Goal: Communication & Community: Answer question/provide support

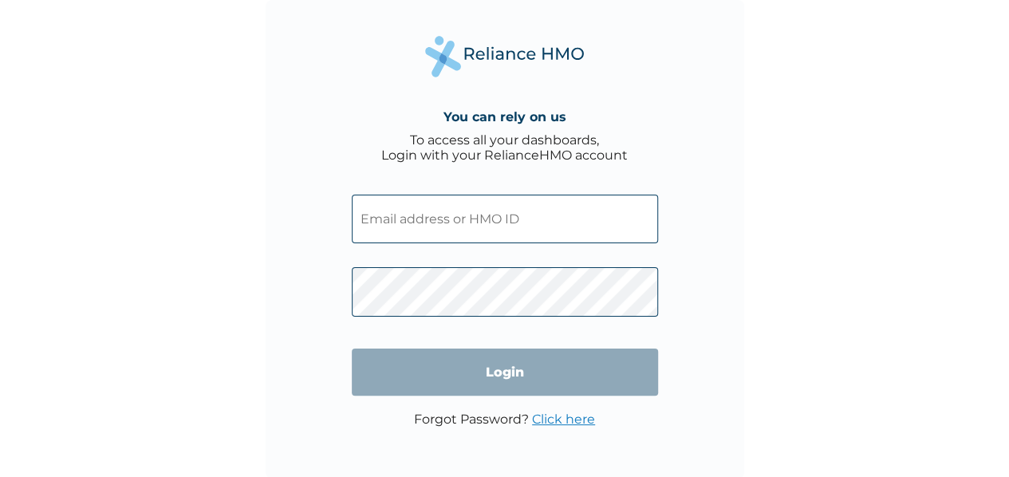
click at [465, 218] on input "text" at bounding box center [505, 219] width 306 height 49
type input "tobbybrahm@gmail.com"
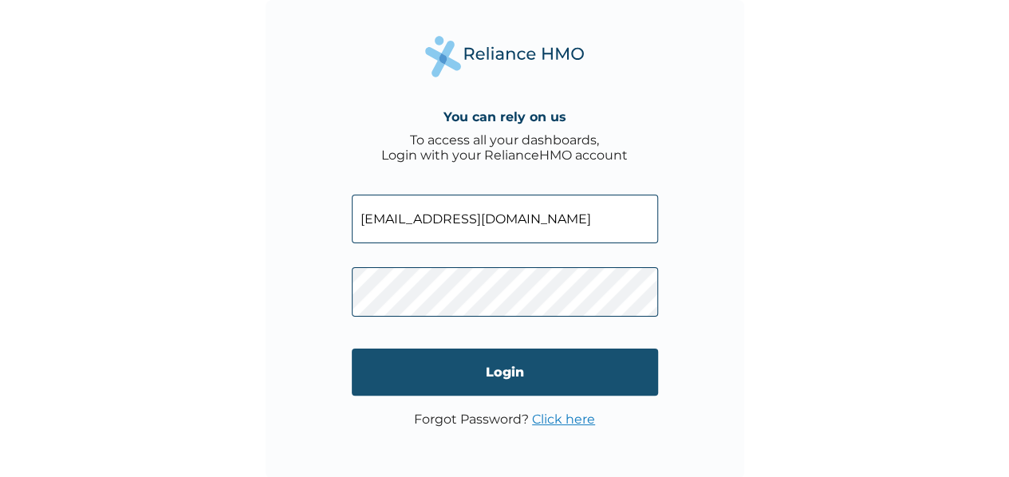
click at [432, 361] on input "Login" at bounding box center [505, 372] width 306 height 47
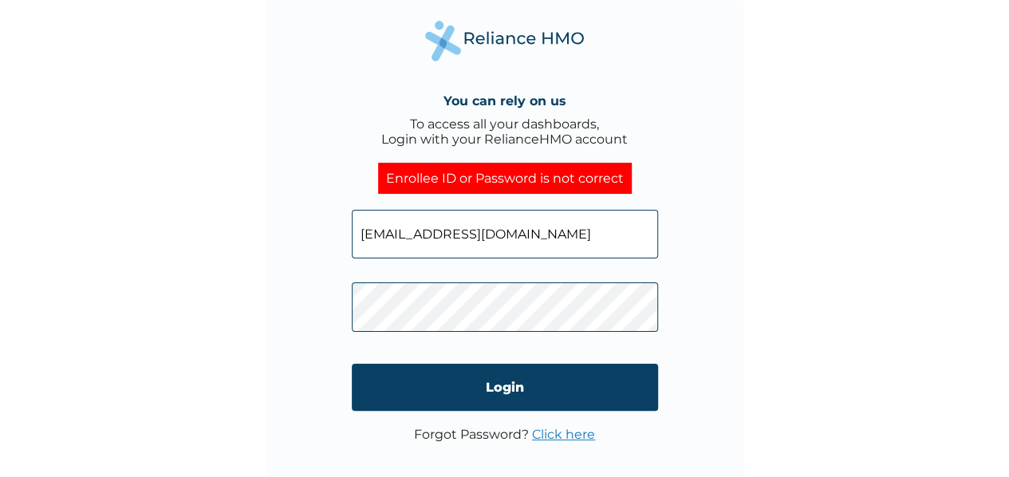
click at [297, 308] on div "You can rely on us To access all your dashboards, Login with your RelianceHMO a…" at bounding box center [505, 239] width 479 height 479
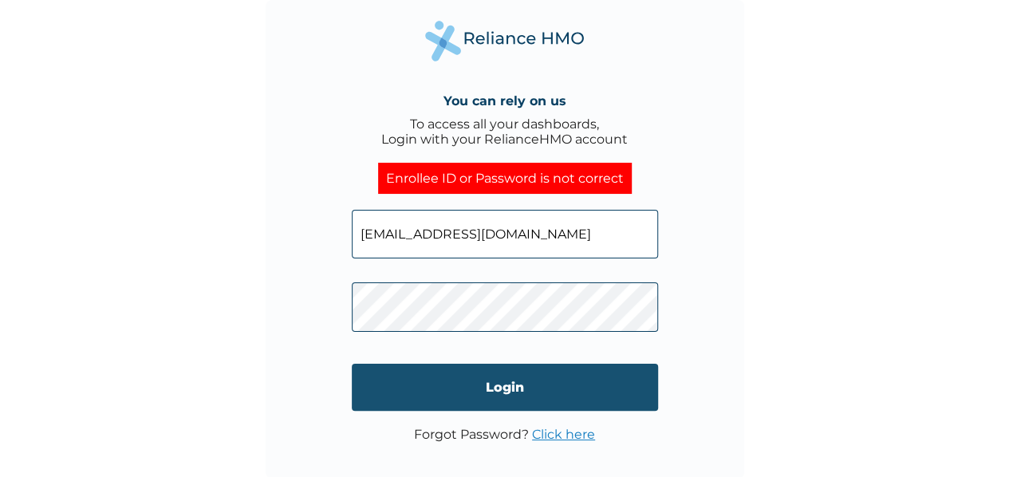
click at [448, 381] on input "Login" at bounding box center [505, 387] width 306 height 47
click at [455, 410] on input "Login" at bounding box center [505, 387] width 306 height 47
click at [472, 385] on input "Login" at bounding box center [505, 387] width 306 height 47
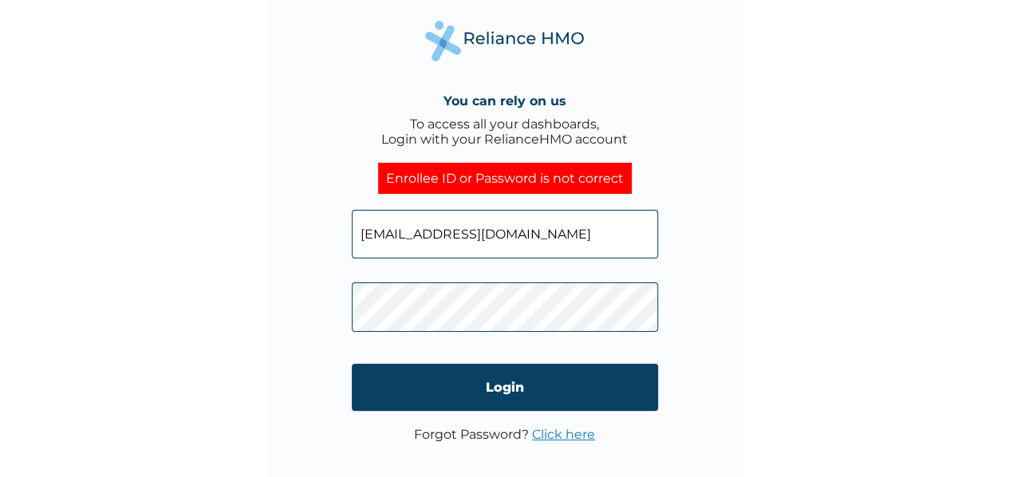
click at [547, 440] on link "Click here" at bounding box center [563, 434] width 63 height 15
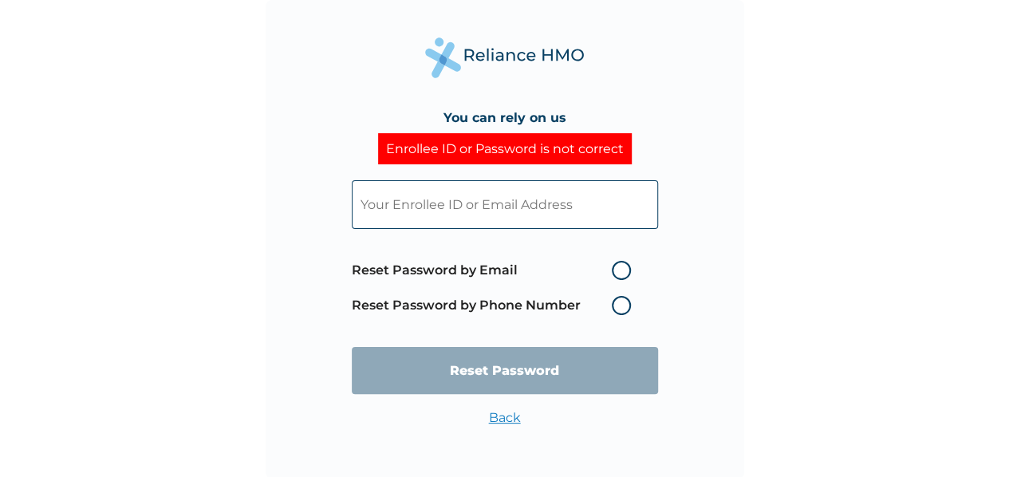
click at [630, 299] on label "Reset Password by Phone Number" at bounding box center [495, 305] width 287 height 19
click at [621, 311] on label "Reset Password by Phone Number" at bounding box center [495, 305] width 287 height 19
click at [621, 306] on label "Reset Password by Phone Number" at bounding box center [495, 305] width 287 height 19
click at [516, 226] on input "text" at bounding box center [505, 204] width 306 height 49
click at [616, 294] on span "Reset Password by Email Reset Password by Phone Number" at bounding box center [495, 288] width 287 height 70
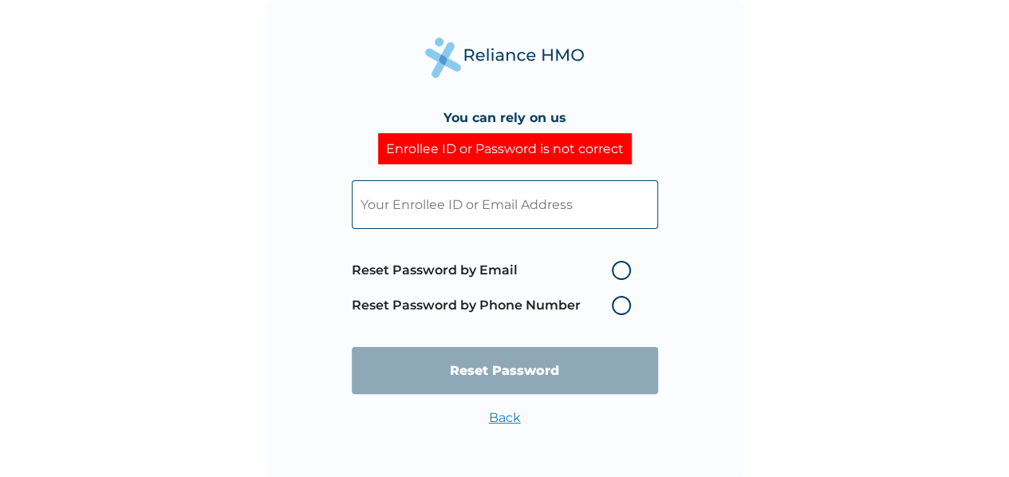
click at [621, 311] on label "Reset Password by Phone Number" at bounding box center [495, 305] width 287 height 19
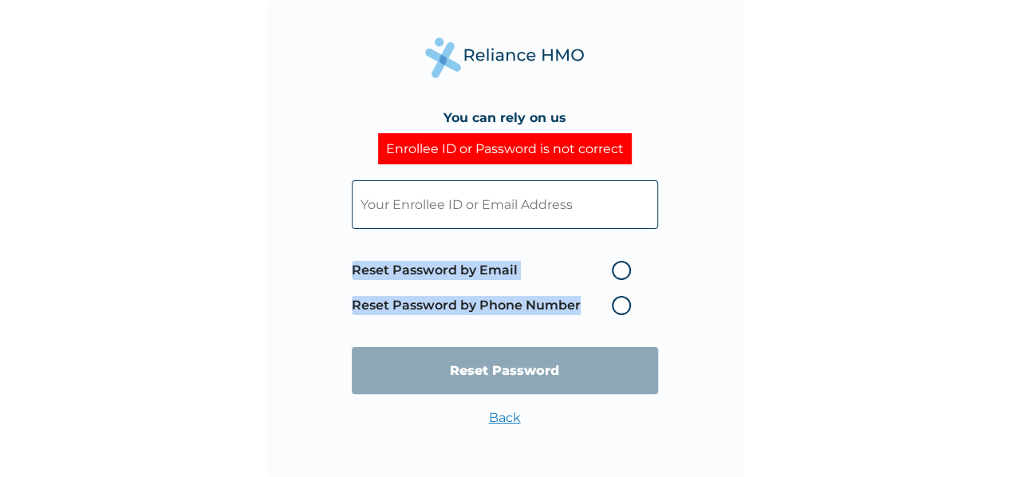
click at [621, 311] on label "Reset Password by Phone Number" at bounding box center [495, 305] width 287 height 19
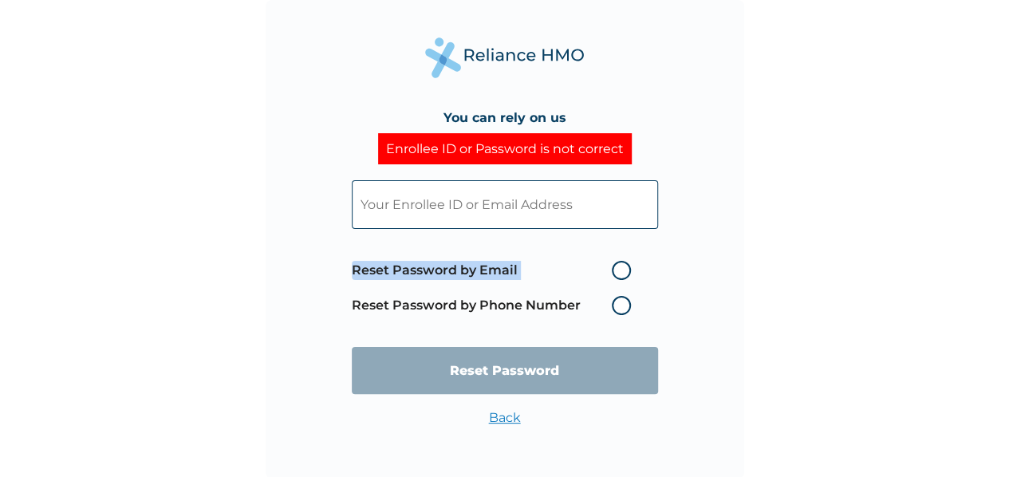
click at [621, 311] on label "Reset Password by Phone Number" at bounding box center [495, 305] width 287 height 19
click at [515, 317] on span "Reset Password by Email Reset Password by Phone Number" at bounding box center [495, 288] width 287 height 70
click at [618, 274] on label "Reset Password by Email" at bounding box center [495, 270] width 287 height 19
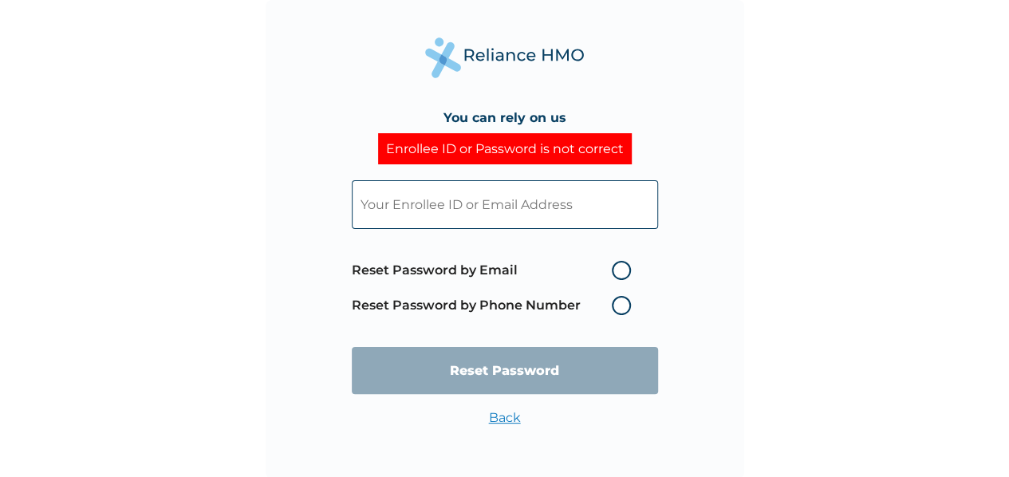
click at [615, 274] on input "Reset Password by Email" at bounding box center [603, 271] width 26 height 26
radio input "true"
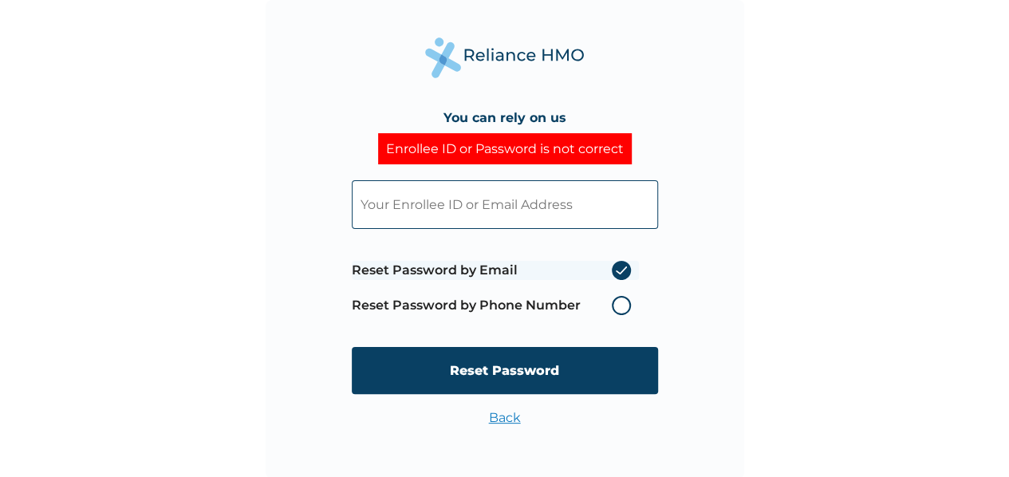
click at [626, 302] on label "Reset Password by Phone Number" at bounding box center [495, 305] width 287 height 19
click at [624, 313] on label "Reset Password by Phone Number" at bounding box center [495, 305] width 287 height 19
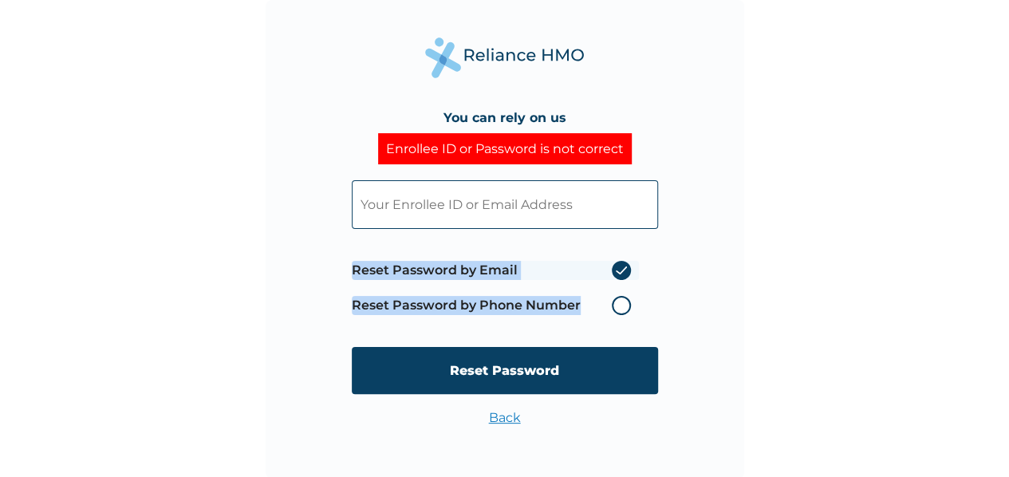
click at [624, 313] on label "Reset Password by Phone Number" at bounding box center [495, 305] width 287 height 19
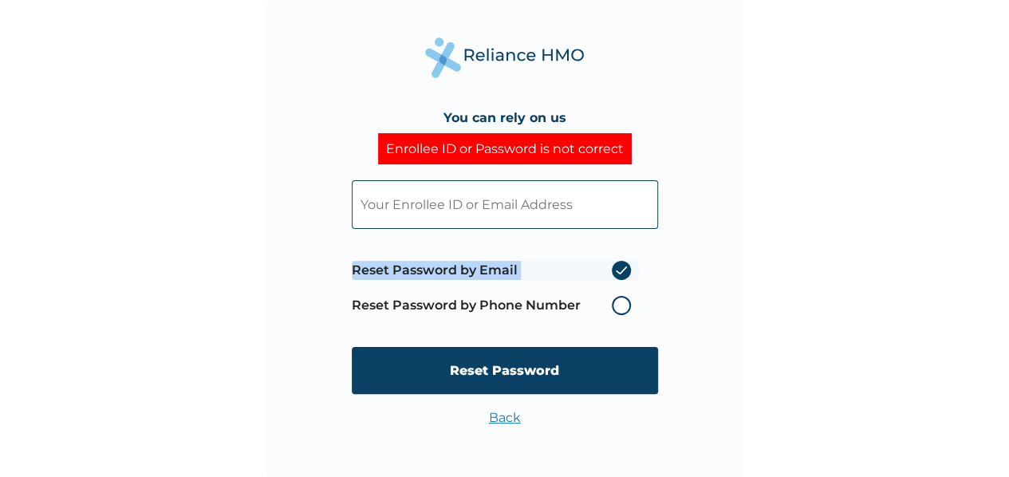
click at [624, 313] on label "Reset Password by Phone Number" at bounding box center [495, 305] width 287 height 19
click at [605, 291] on span "Reset Password by Email Reset Password by Phone Number" at bounding box center [495, 288] width 287 height 70
click at [515, 191] on input "text" at bounding box center [505, 204] width 306 height 49
click at [499, 201] on input "text" at bounding box center [505, 204] width 306 height 49
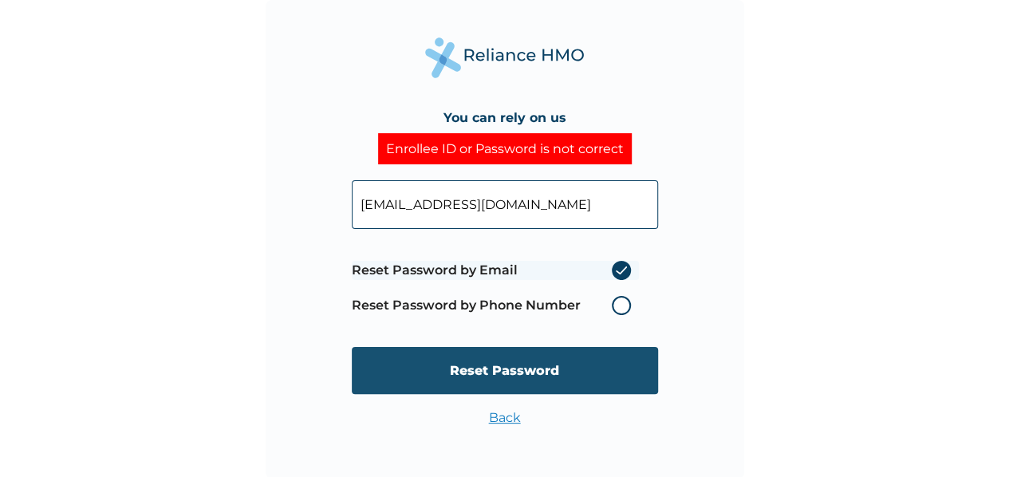
type input "tobbybrahm@gmail.com"
click at [534, 369] on input "Reset Password" at bounding box center [505, 370] width 306 height 47
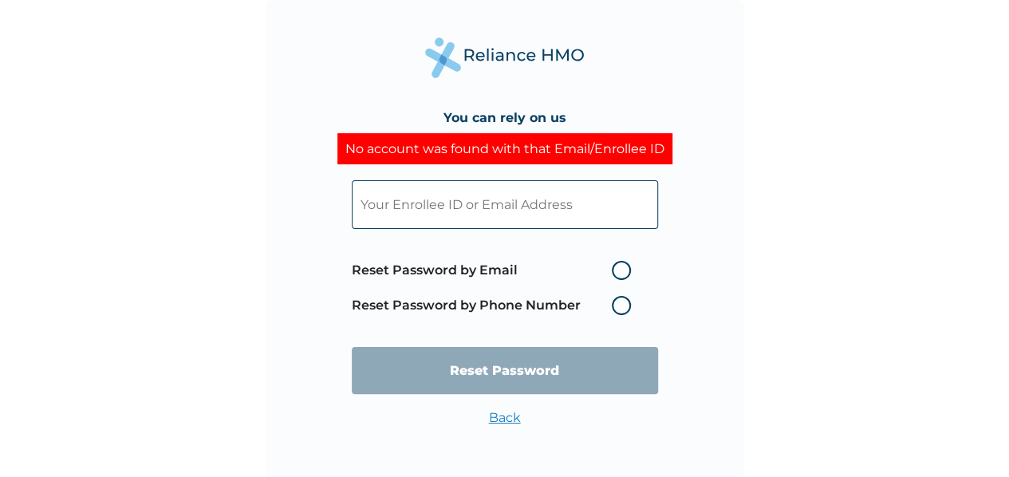
click at [514, 203] on input "text" at bounding box center [505, 204] width 306 height 49
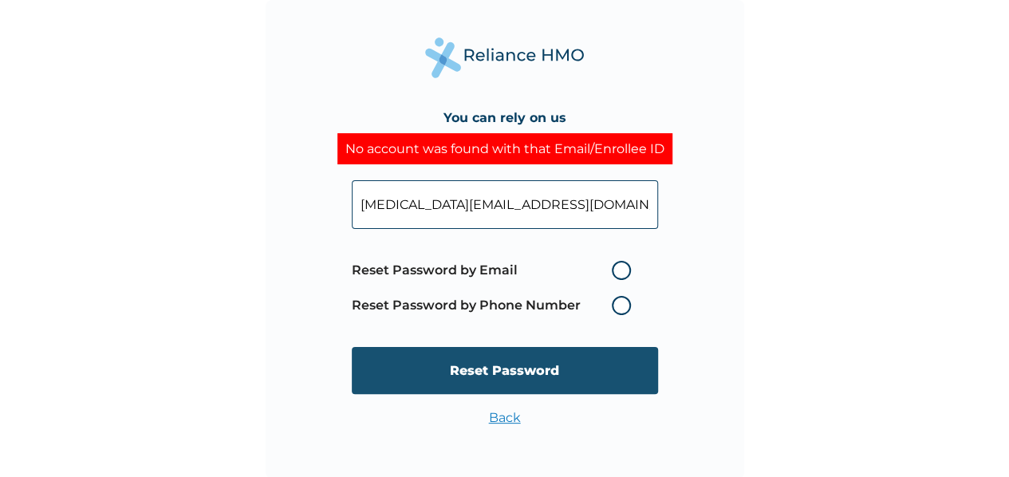
type input "tobi@caritaspr.com"
click at [621, 368] on input "Reset Password" at bounding box center [505, 370] width 306 height 47
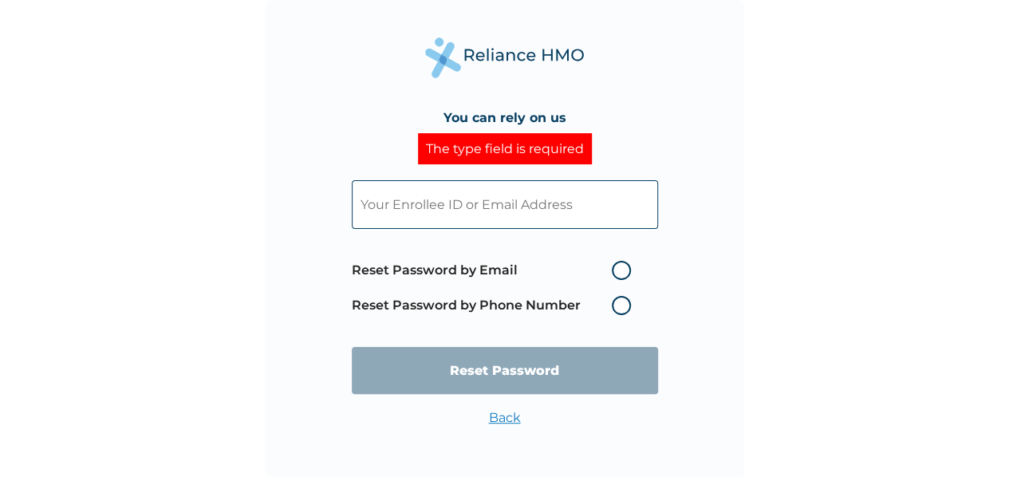
click at [617, 303] on label "Reset Password by Phone Number" at bounding box center [495, 305] width 287 height 19
click at [614, 306] on label "Reset Password by Phone Number" at bounding box center [495, 305] width 287 height 19
click at [616, 307] on label "Reset Password by Phone Number" at bounding box center [495, 305] width 287 height 19
click at [617, 307] on label "Reset Password by Phone Number" at bounding box center [495, 305] width 287 height 19
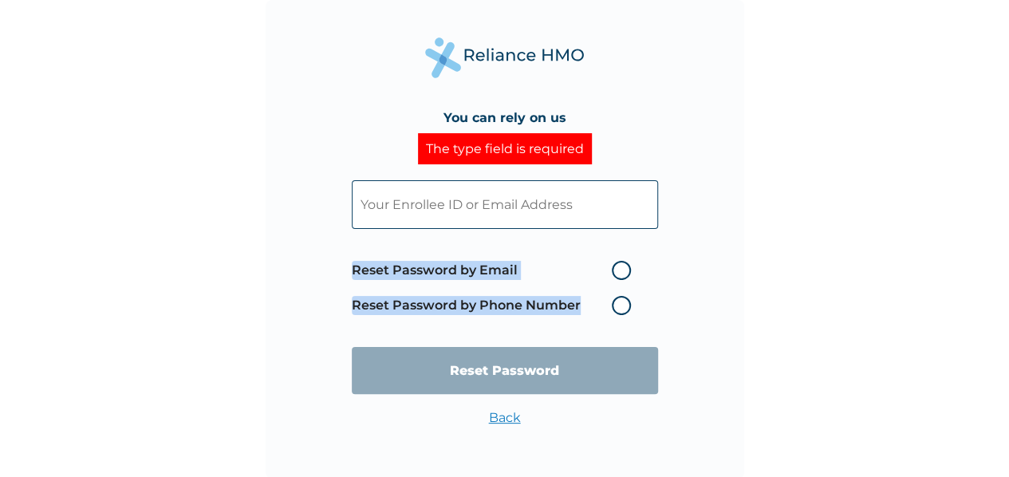
click at [617, 307] on label "Reset Password by Phone Number" at bounding box center [495, 305] width 287 height 19
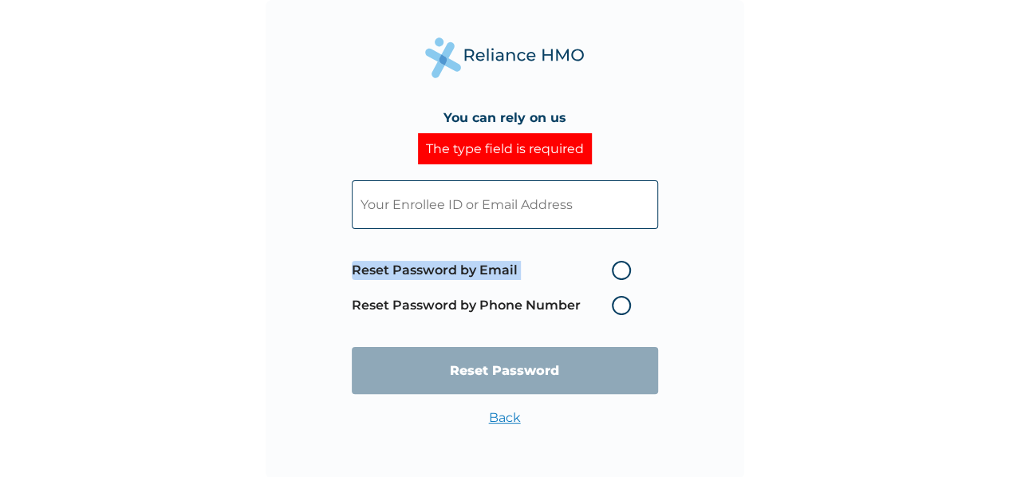
click at [617, 307] on label "Reset Password by Phone Number" at bounding box center [495, 305] width 287 height 19
click at [619, 307] on label "Reset Password by Phone Number" at bounding box center [495, 305] width 287 height 19
click at [620, 267] on label "Reset Password by Email" at bounding box center [495, 270] width 287 height 19
click at [615, 267] on input "Reset Password by Email" at bounding box center [603, 271] width 26 height 26
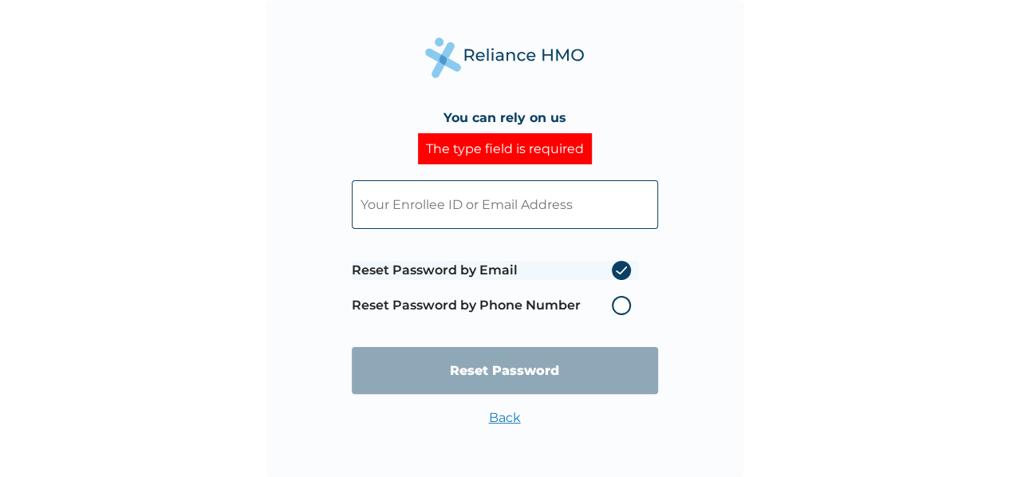
radio input "true"
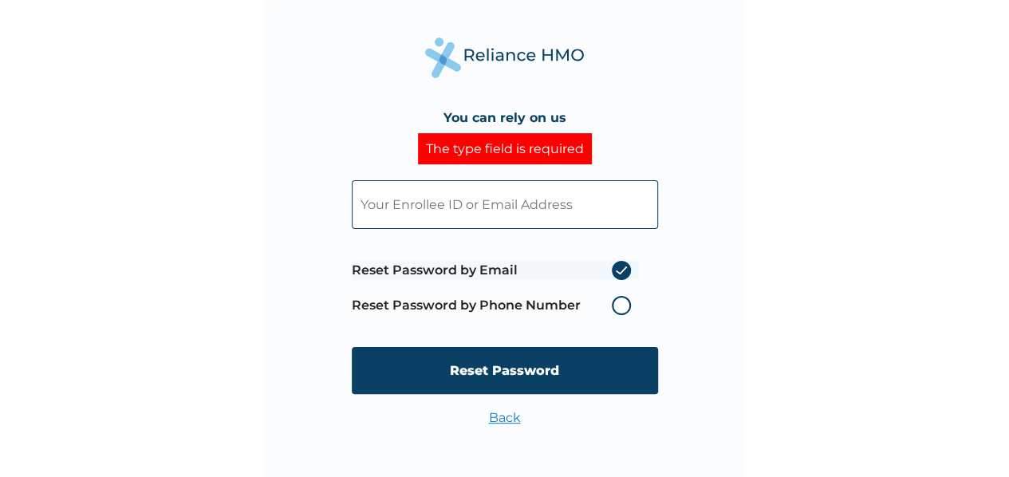
click at [629, 305] on label "Reset Password by Phone Number" at bounding box center [495, 305] width 287 height 19
click at [625, 306] on label "Reset Password by Phone Number" at bounding box center [495, 305] width 287 height 19
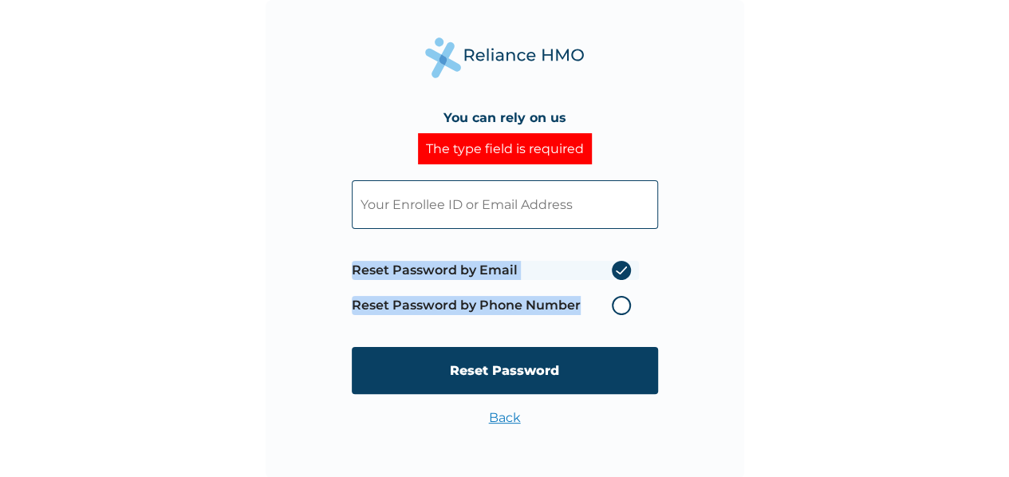
click at [625, 306] on label "Reset Password by Phone Number" at bounding box center [495, 305] width 287 height 19
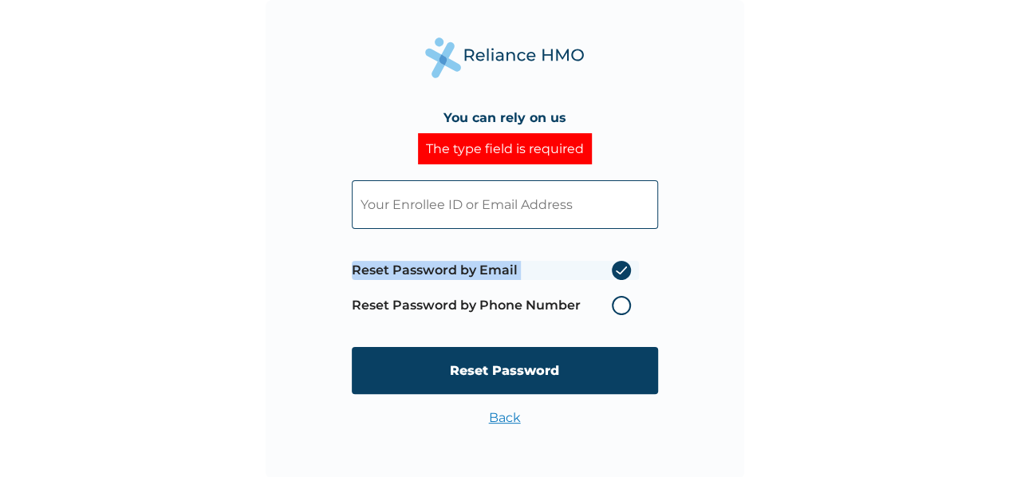
click at [625, 306] on label "Reset Password by Phone Number" at bounding box center [495, 305] width 287 height 19
click at [625, 309] on label "Reset Password by Phone Number" at bounding box center [495, 305] width 287 height 19
click at [625, 271] on label "Reset Password by Email" at bounding box center [495, 270] width 287 height 19
click at [615, 271] on input "Reset Password by Email" at bounding box center [603, 271] width 26 height 26
click at [621, 312] on label "Reset Password by Phone Number" at bounding box center [495, 305] width 287 height 19
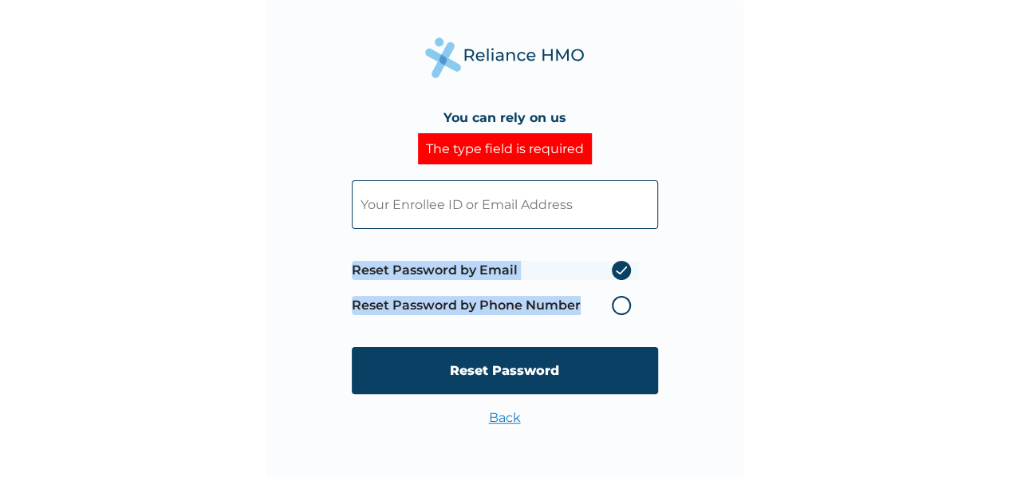
click at [621, 312] on label "Reset Password by Phone Number" at bounding box center [495, 305] width 287 height 19
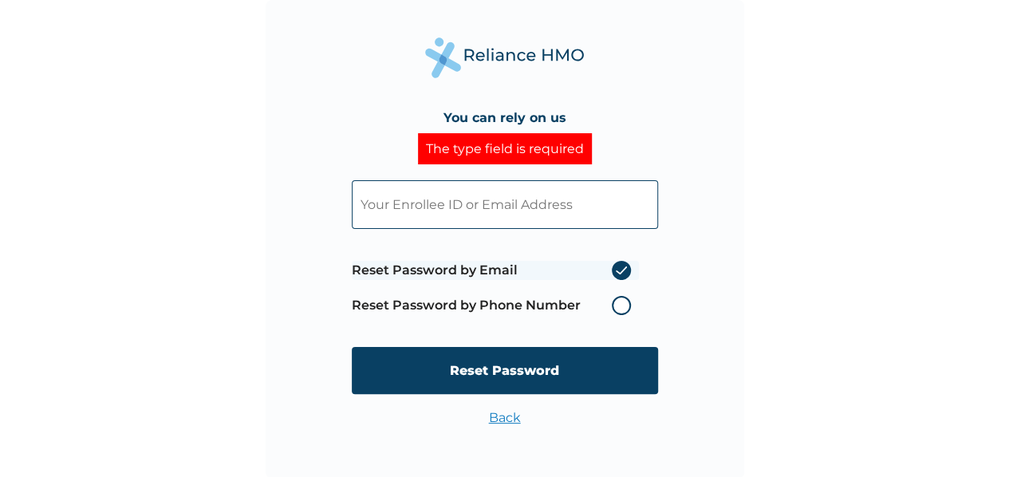
click at [603, 312] on label "Reset Password by Phone Number" at bounding box center [495, 305] width 287 height 19
click at [629, 305] on label "Reset Password by Phone Number" at bounding box center [495, 305] width 287 height 19
click at [622, 301] on label "Reset Password by Phone Number" at bounding box center [495, 305] width 287 height 19
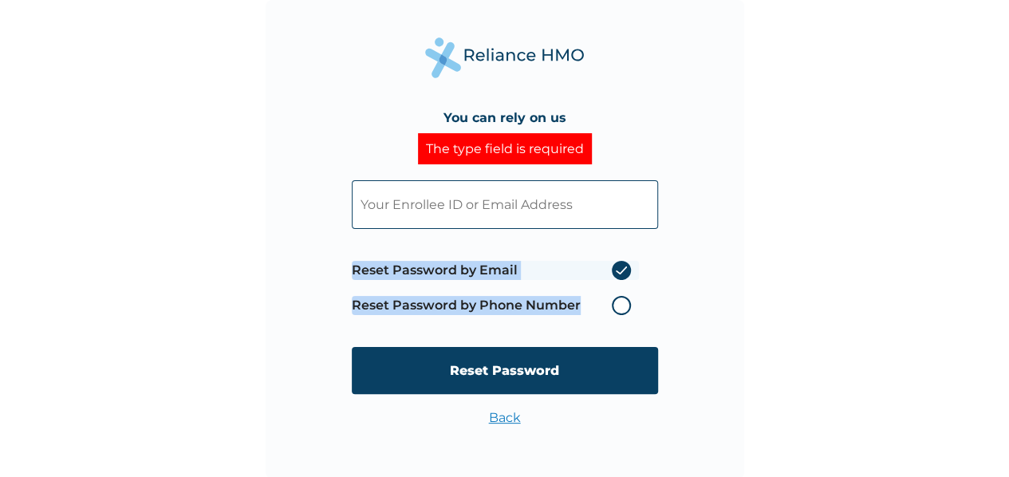
click at [622, 301] on label "Reset Password by Phone Number" at bounding box center [495, 305] width 287 height 19
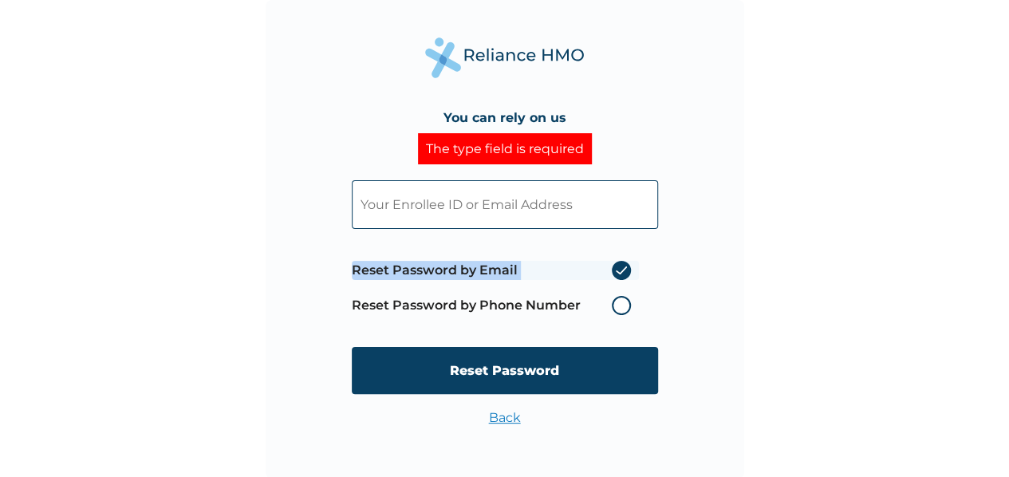
click at [622, 301] on label "Reset Password by Phone Number" at bounding box center [495, 305] width 287 height 19
click at [633, 306] on label "Reset Password by Phone Number" at bounding box center [495, 305] width 287 height 19
click at [616, 306] on label "Reset Password by Phone Number" at bounding box center [495, 305] width 287 height 19
click at [619, 306] on label "Reset Password by Phone Number" at bounding box center [495, 305] width 287 height 19
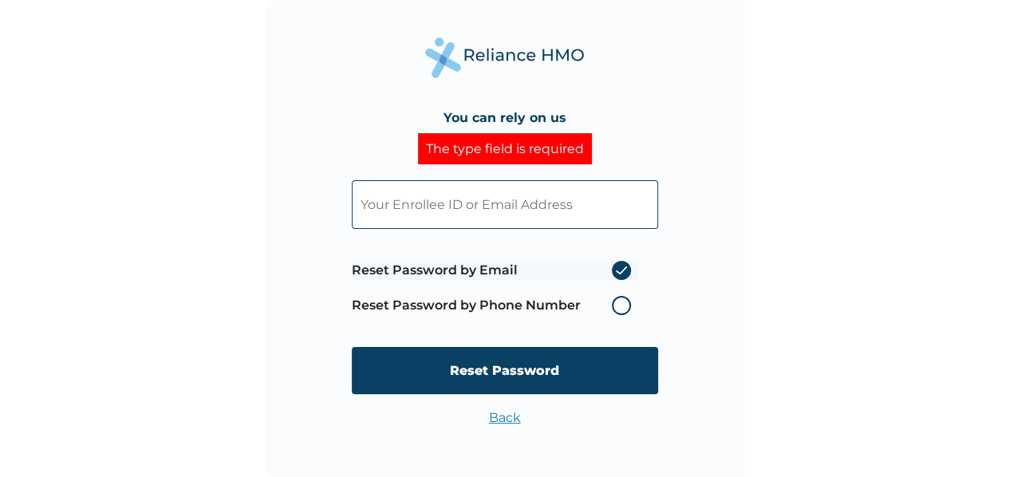
click at [619, 306] on label "Reset Password by Phone Number" at bounding box center [495, 305] width 287 height 19
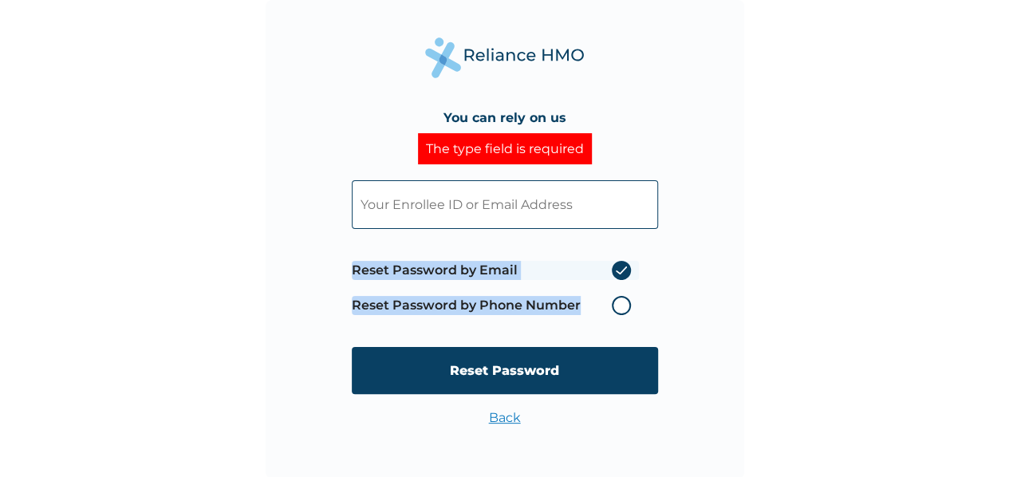
click at [619, 306] on label "Reset Password by Phone Number" at bounding box center [495, 305] width 287 height 19
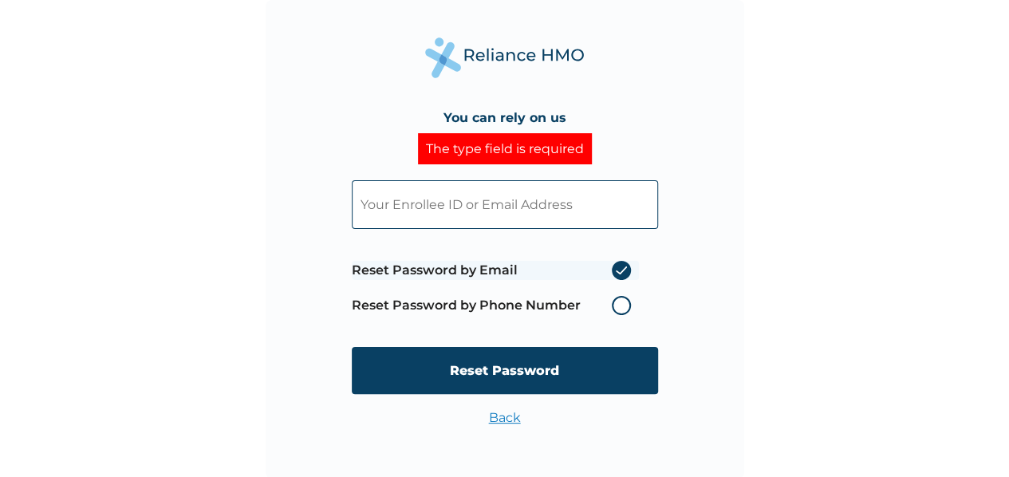
click at [555, 218] on input "text" at bounding box center [505, 204] width 306 height 49
click at [678, 285] on div "You can rely on us The type field is required Reset Password by Email Reset Pas…" at bounding box center [505, 239] width 479 height 479
click at [446, 306] on label "Reset Password by Phone Number" at bounding box center [495, 305] width 287 height 19
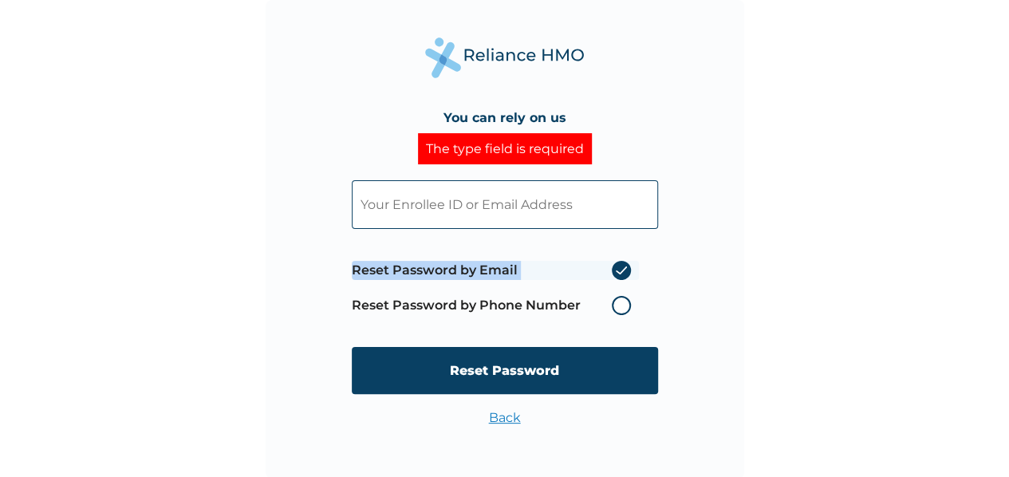
click at [446, 306] on label "Reset Password by Phone Number" at bounding box center [495, 305] width 287 height 19
click at [623, 302] on label "Reset Password by Phone Number" at bounding box center [495, 305] width 287 height 19
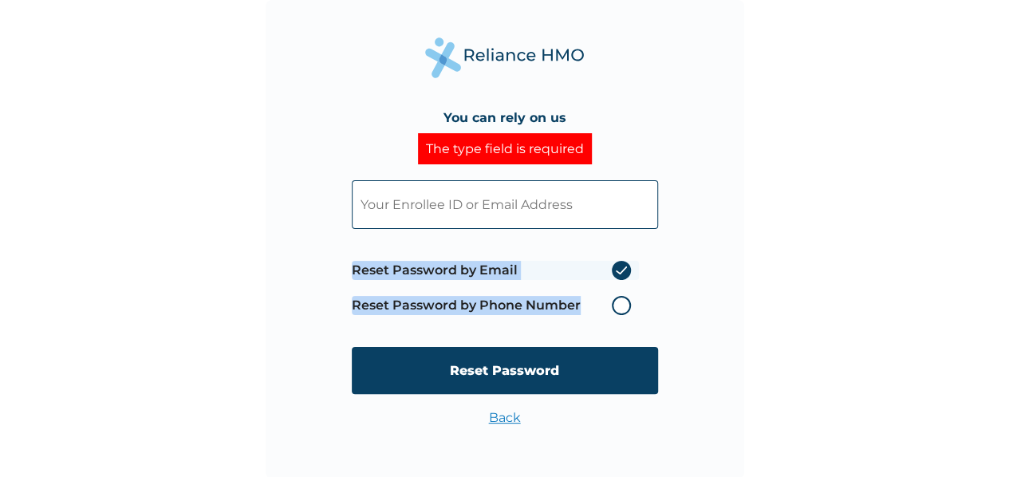
click at [623, 302] on label "Reset Password by Phone Number" at bounding box center [495, 305] width 287 height 19
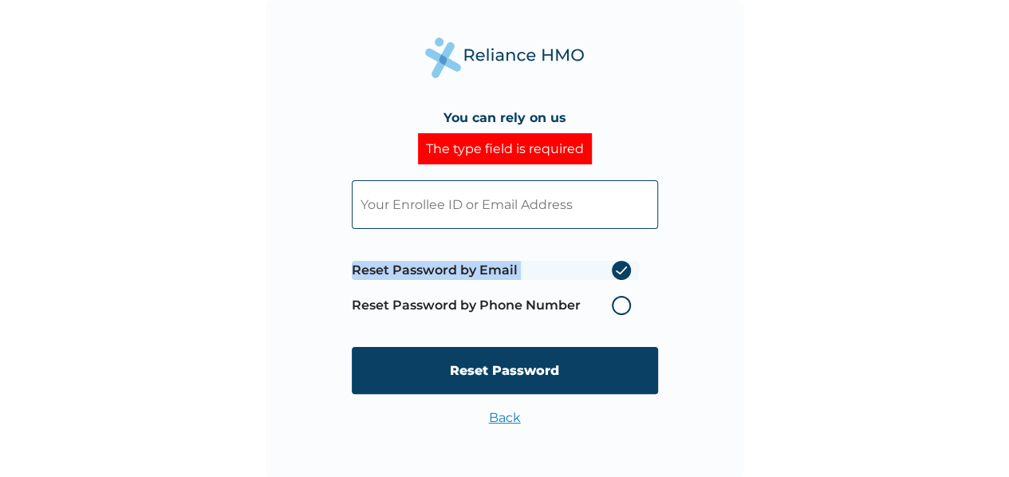
click at [623, 302] on label "Reset Password by Phone Number" at bounding box center [495, 305] width 287 height 19
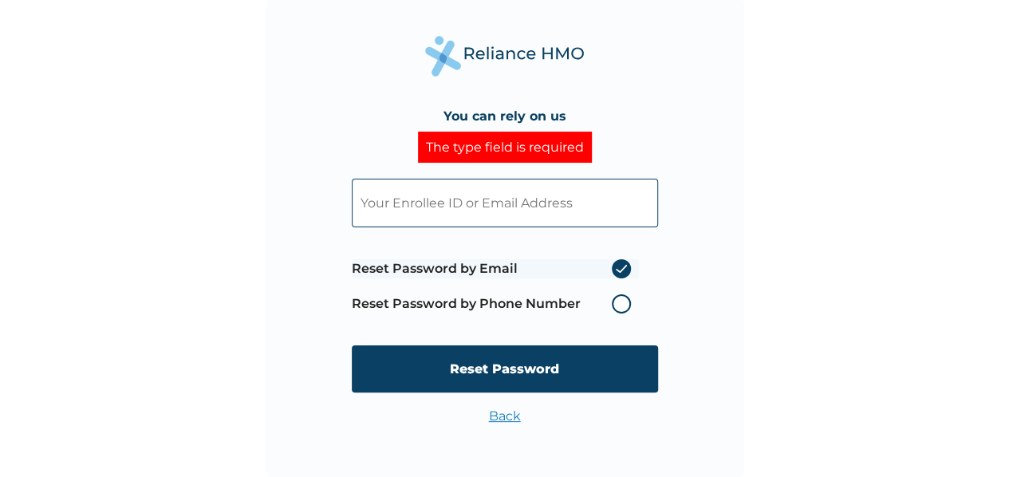
click at [519, 427] on div "Back" at bounding box center [505, 423] width 32 height 31
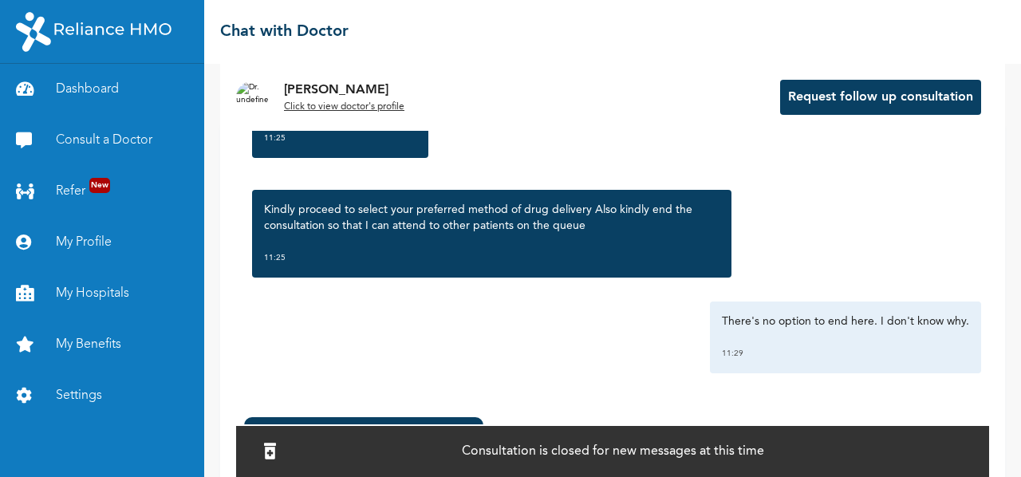
scroll to position [129, 0]
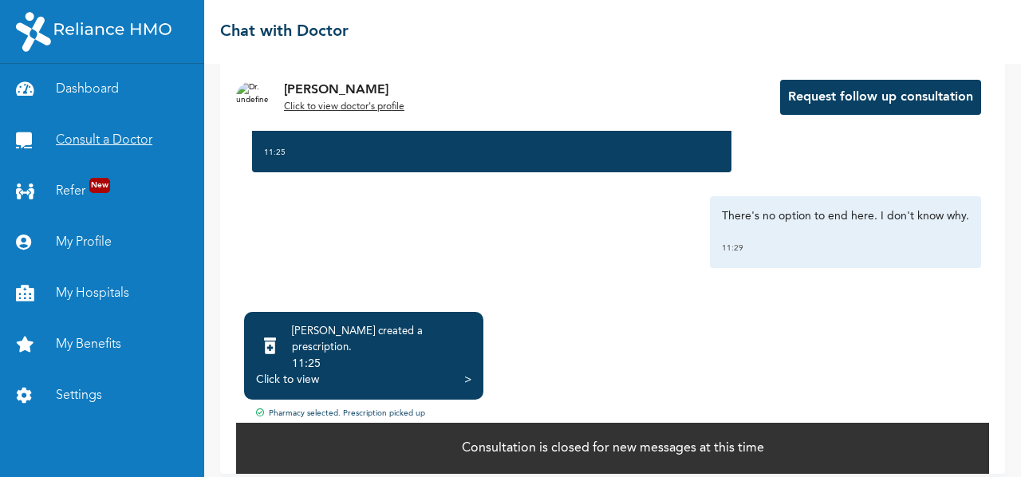
click at [130, 148] on link "Consult a Doctor" at bounding box center [102, 140] width 204 height 51
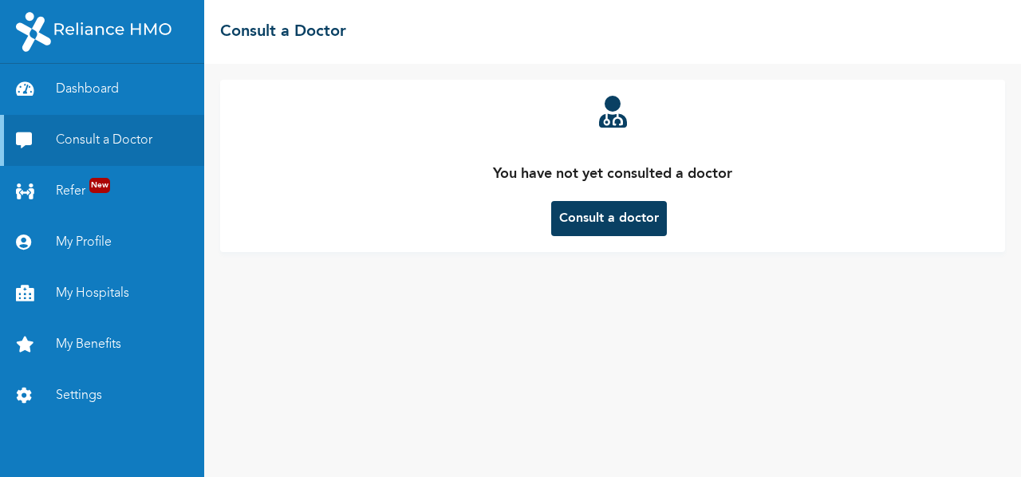
click at [598, 218] on button "Consult a doctor" at bounding box center [609, 218] width 116 height 35
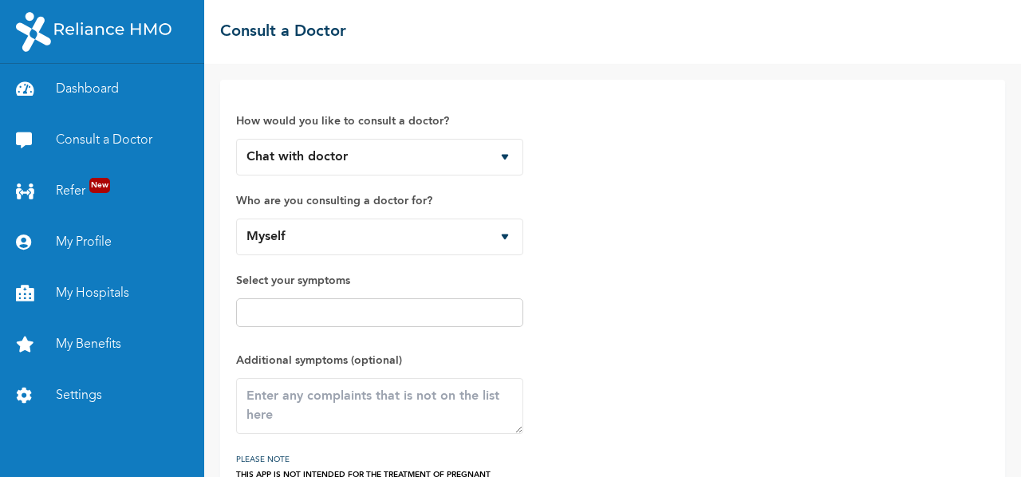
drag, startPoint x: 403, startPoint y: 325, endPoint x: 350, endPoint y: 306, distance: 56.0
click at [350, 306] on div at bounding box center [379, 312] width 287 height 29
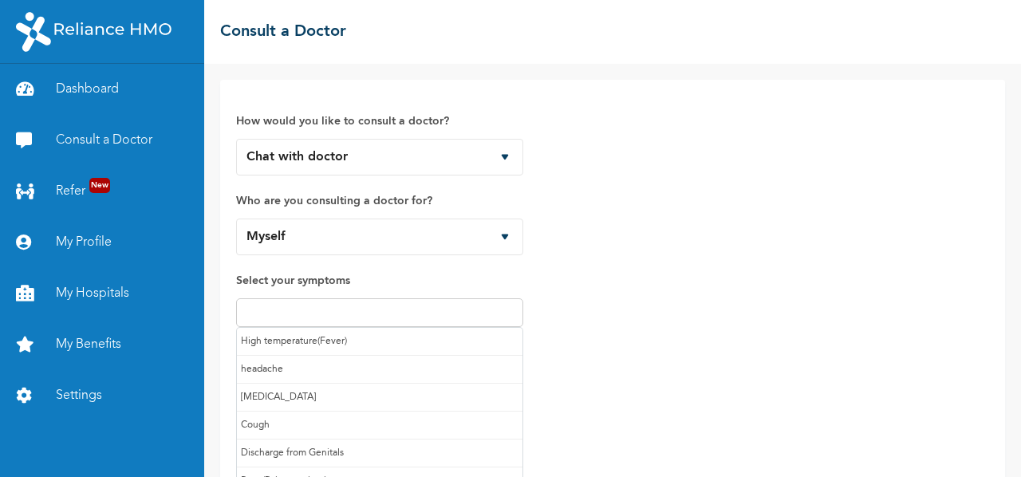
click at [350, 306] on input "text" at bounding box center [380, 312] width 278 height 19
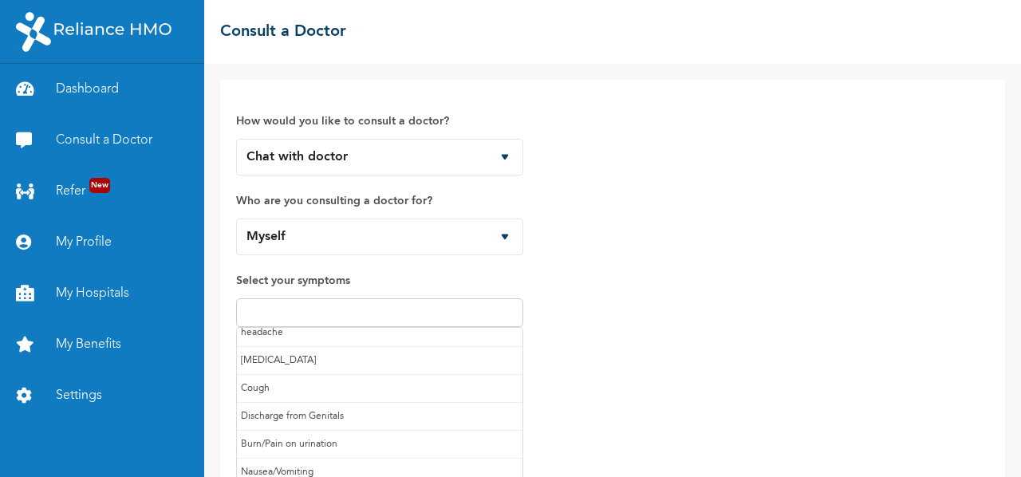
scroll to position [41, 0]
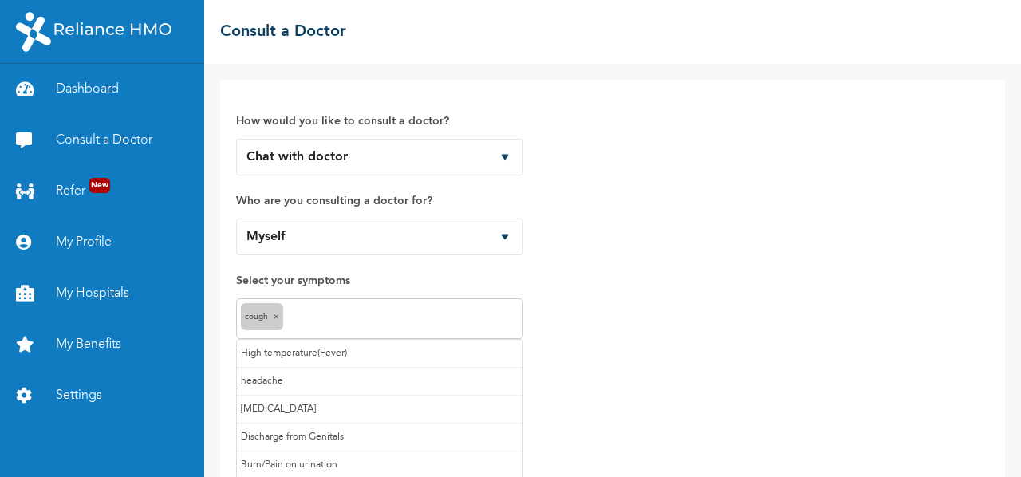
click at [345, 321] on input "text" at bounding box center [402, 319] width 231 height 19
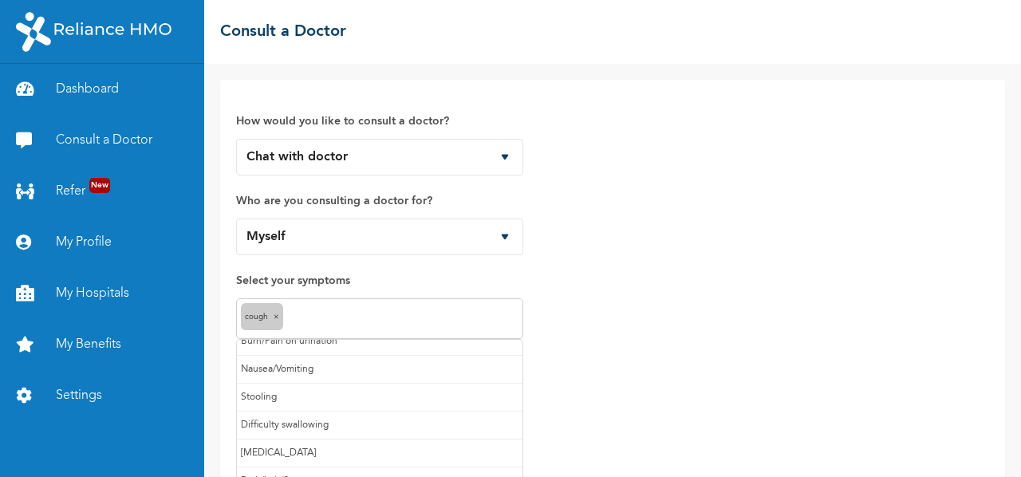
scroll to position [137, 0]
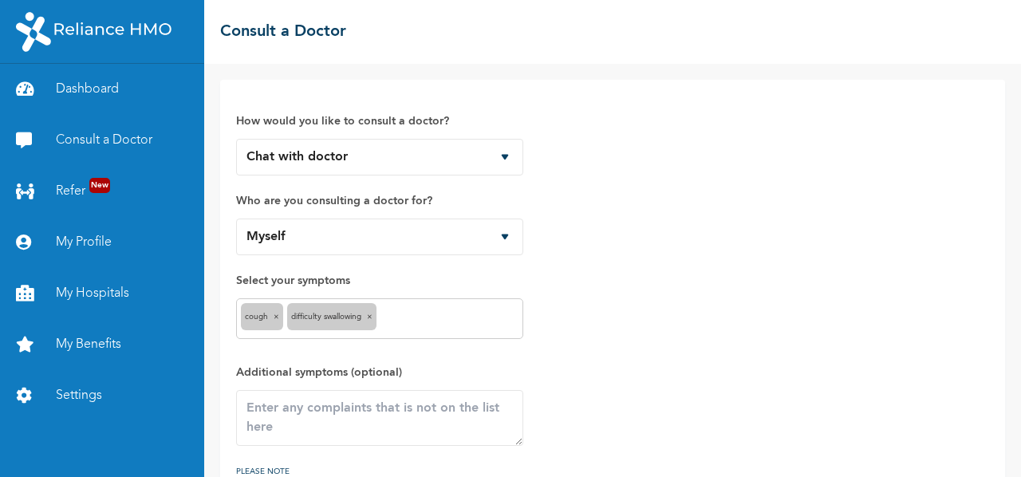
click at [430, 327] on div "Cough × Difficulty swallowing ×" at bounding box center [379, 318] width 287 height 41
click at [412, 328] on div "Cough × Difficulty swallowing ×" at bounding box center [379, 318] width 287 height 41
click at [412, 327] on div "Cough × Difficulty swallowing ×" at bounding box center [379, 318] width 287 height 41
click at [410, 321] on input "text" at bounding box center [450, 319] width 138 height 19
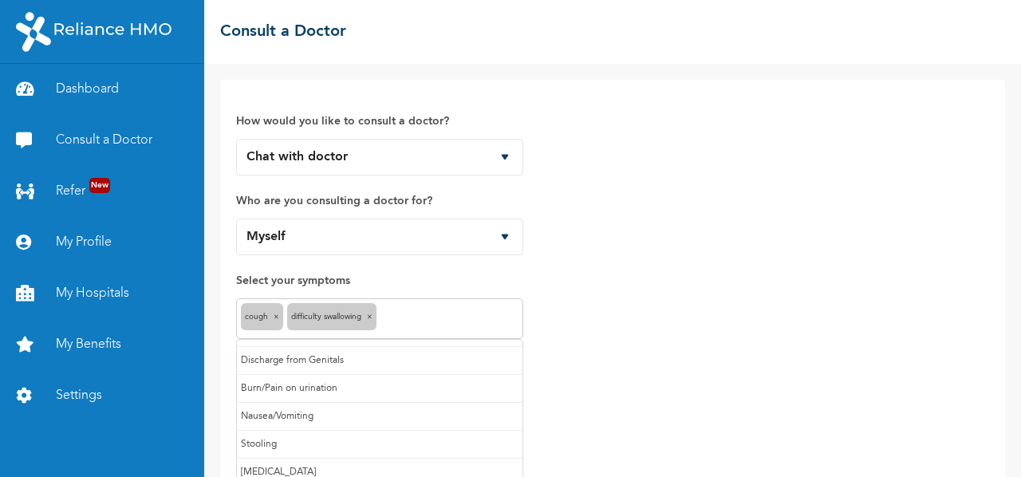
scroll to position [110, 0]
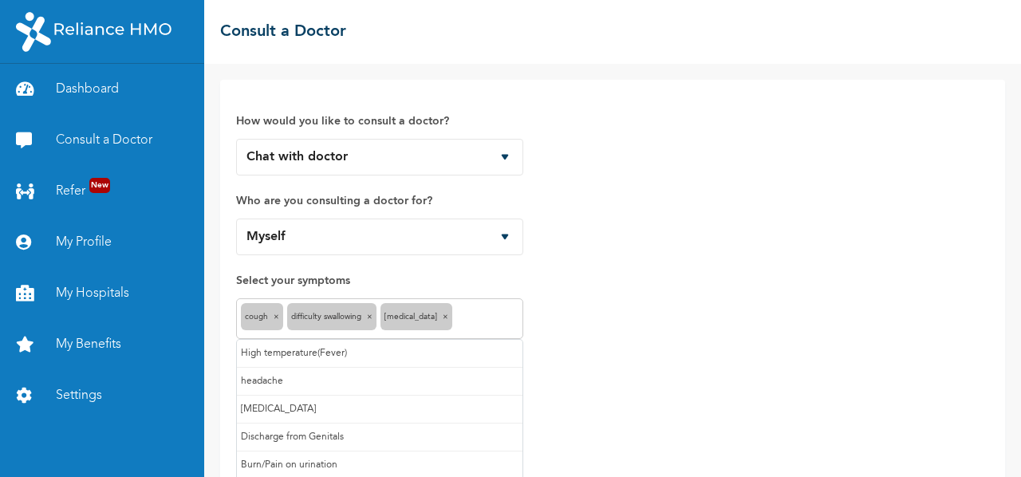
click at [463, 318] on input "text" at bounding box center [487, 319] width 62 height 19
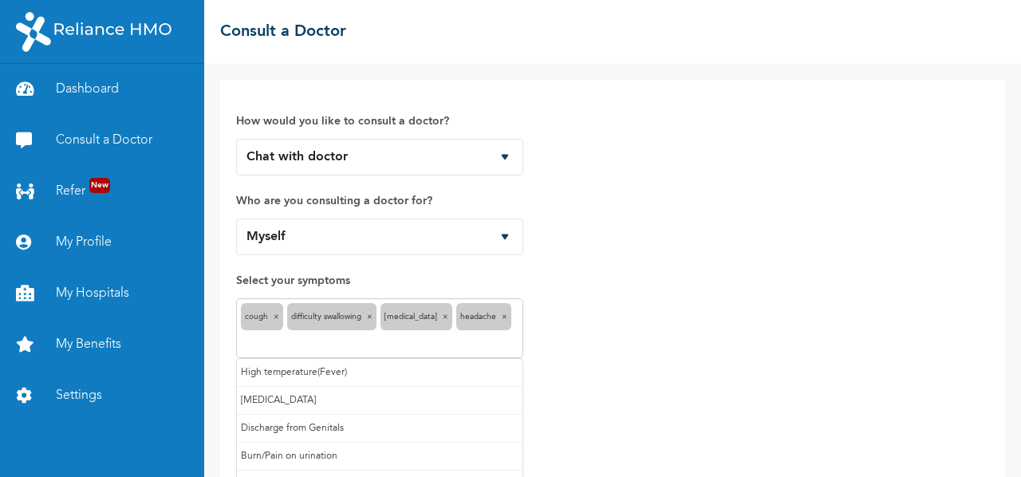
click at [453, 338] on input "text" at bounding box center [380, 343] width 278 height 19
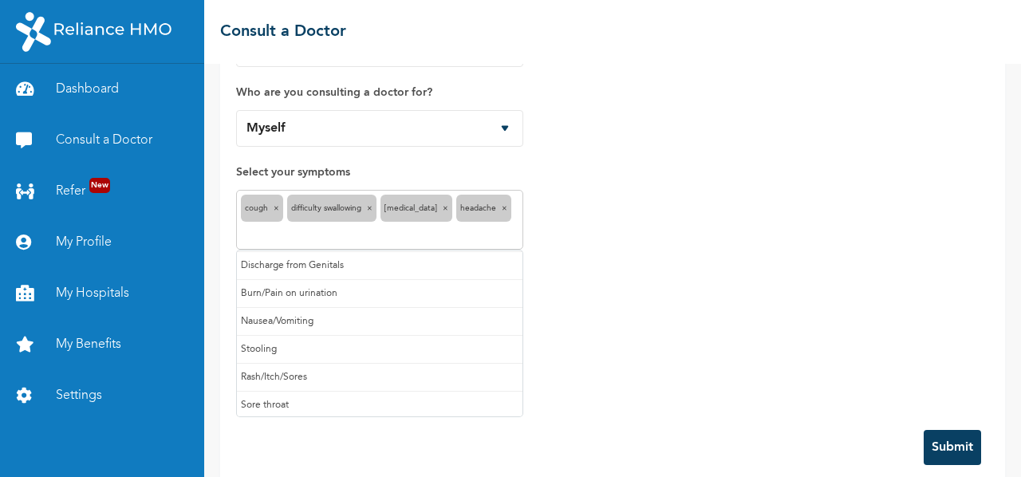
scroll to position [112, 0]
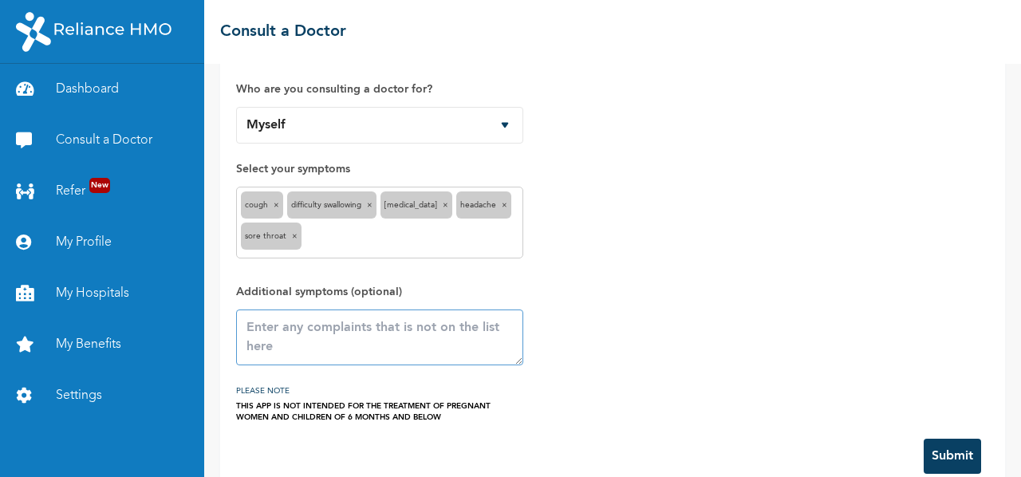
click at [377, 335] on textarea at bounding box center [379, 338] width 287 height 56
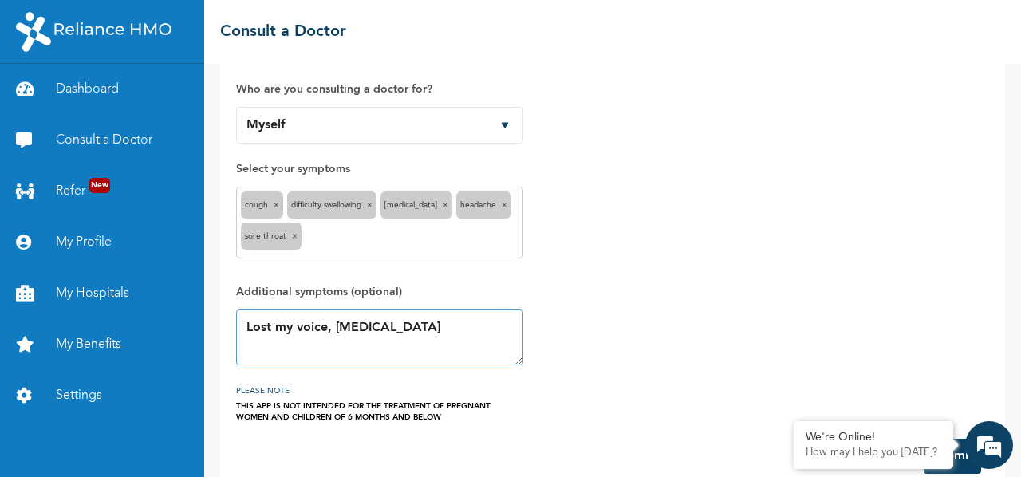
scroll to position [138, 0]
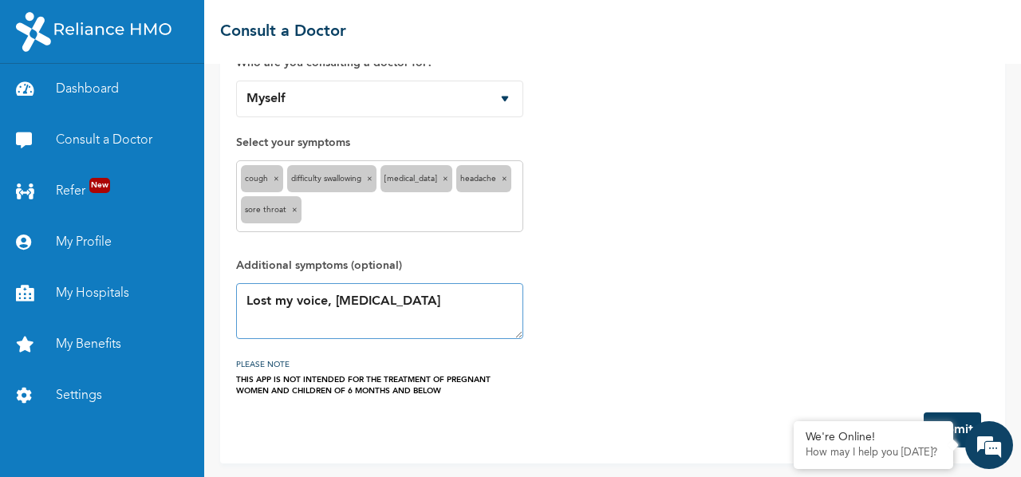
type textarea "Lost my voice, acid reflux"
click at [953, 412] on button "Submit" at bounding box center [952, 429] width 57 height 35
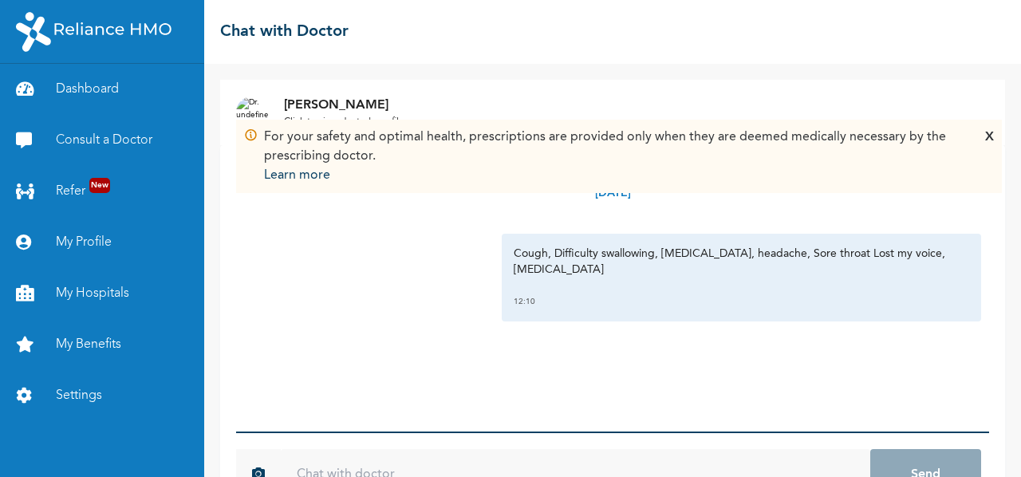
scroll to position [54, 0]
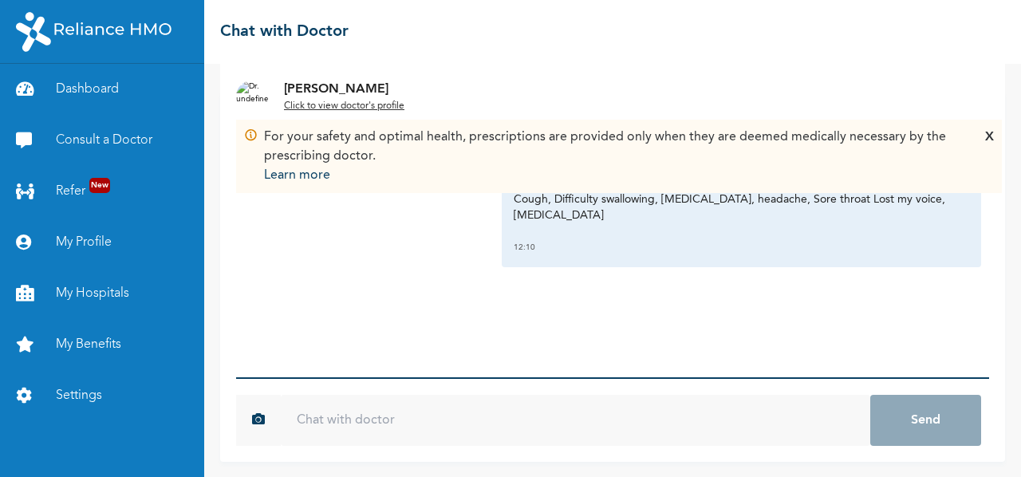
click at [605, 433] on input "text" at bounding box center [576, 420] width 590 height 51
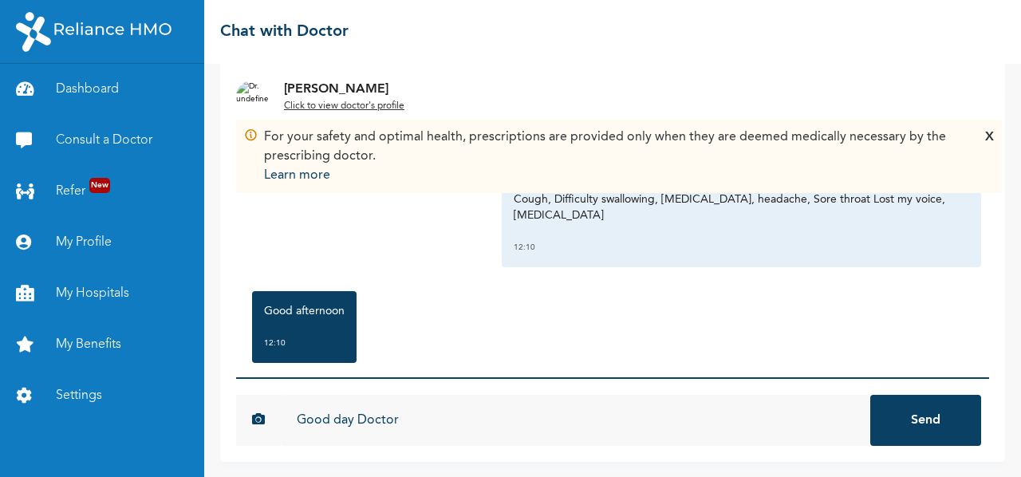
type input "Good day Doctor"
click at [870, 395] on button "Send" at bounding box center [925, 420] width 111 height 51
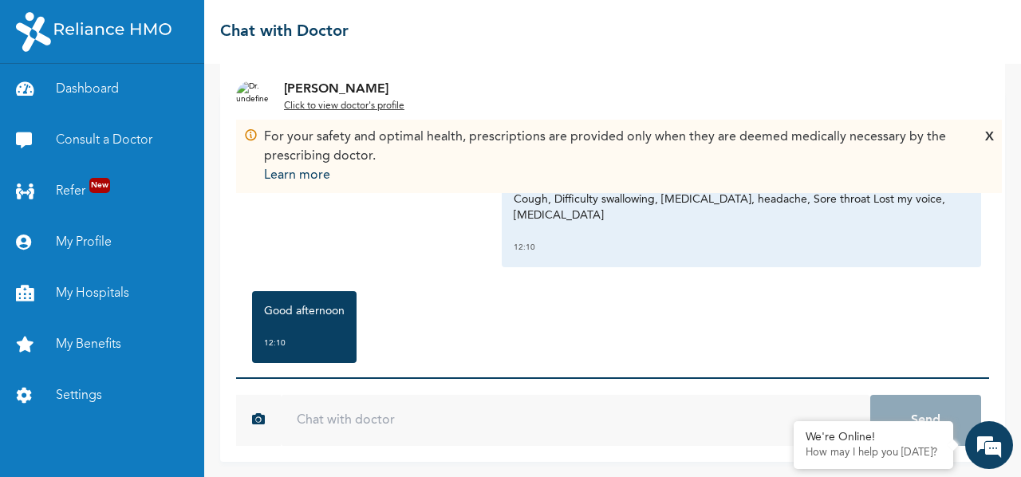
scroll to position [221, 0]
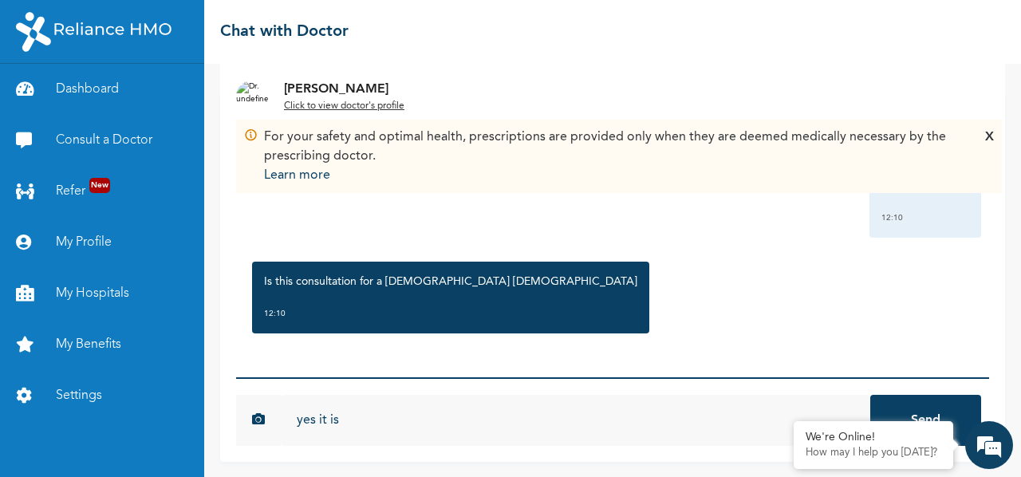
type input "yes it is"
click at [870, 395] on button "Send" at bounding box center [925, 420] width 111 height 51
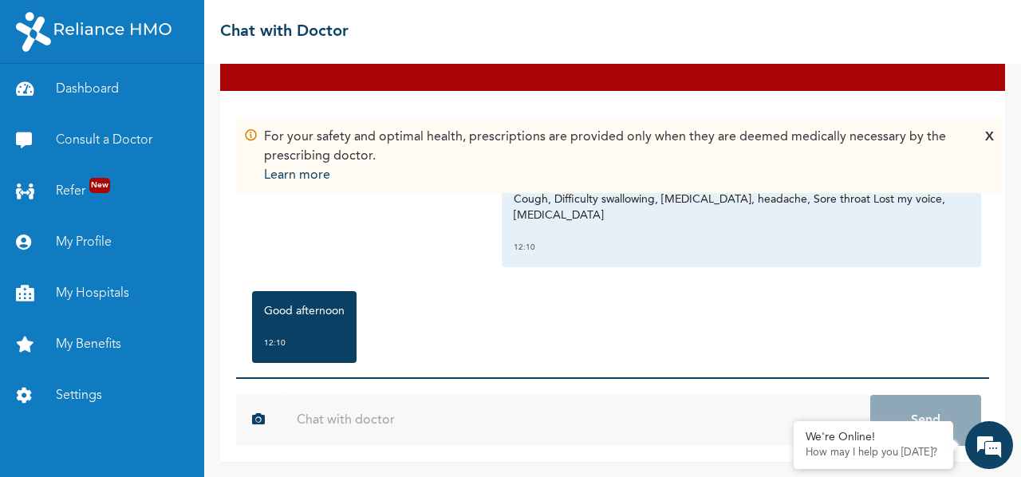
scroll to position [0, 0]
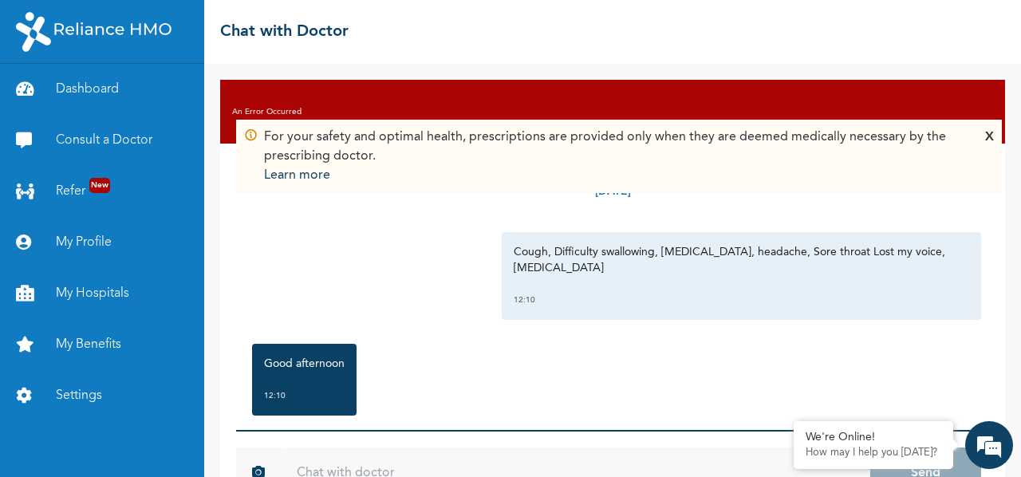
click at [988, 135] on div "X" at bounding box center [989, 156] width 9 height 57
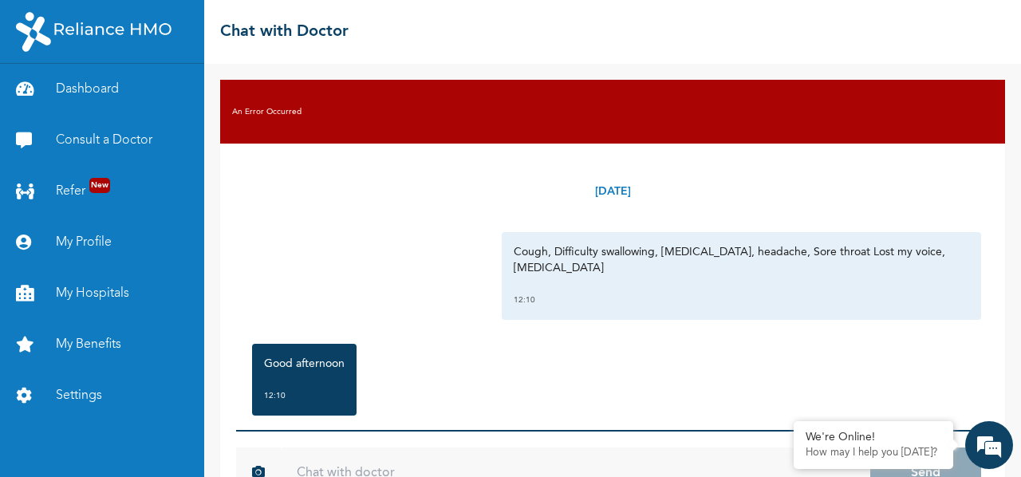
click at [488, 360] on div "Good afternoon 12:10" at bounding box center [612, 380] width 737 height 88
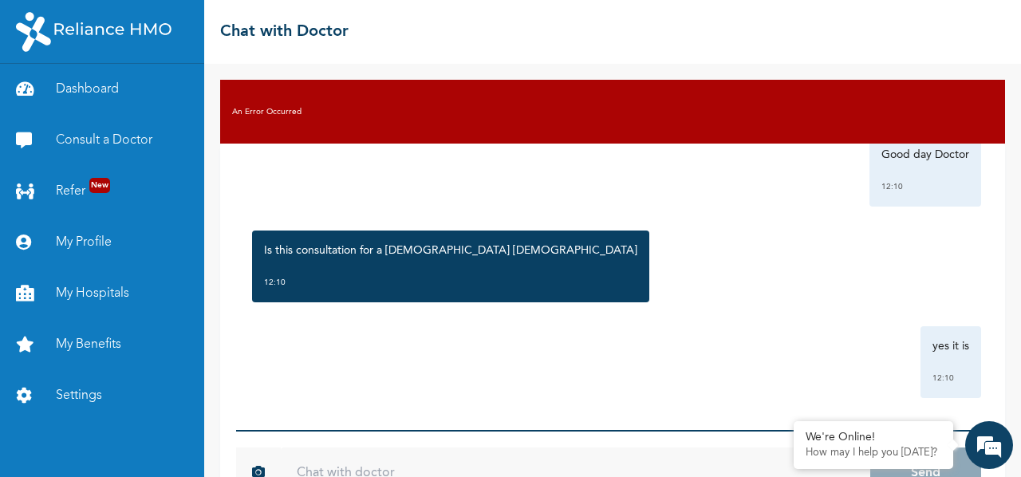
scroll to position [309, 0]
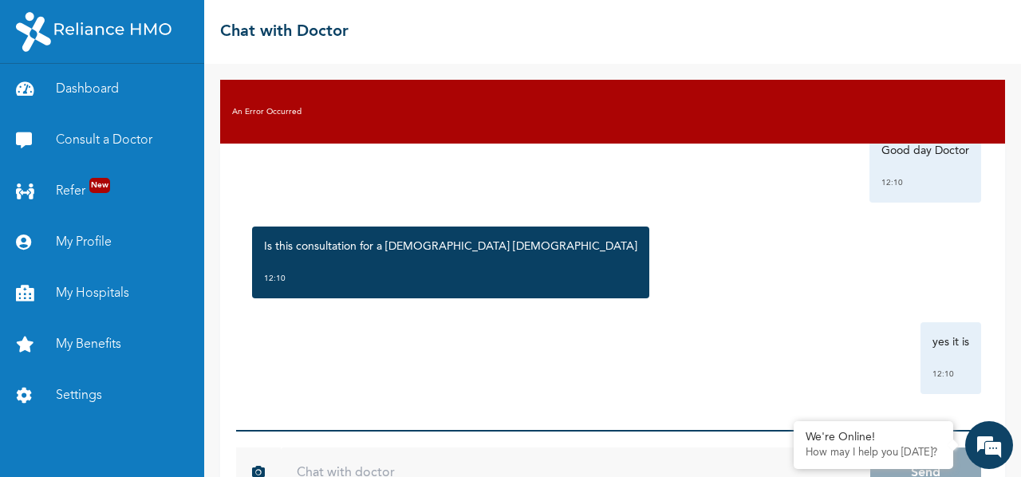
click at [297, 119] on div "An Error Occurred" at bounding box center [612, 112] width 785 height 64
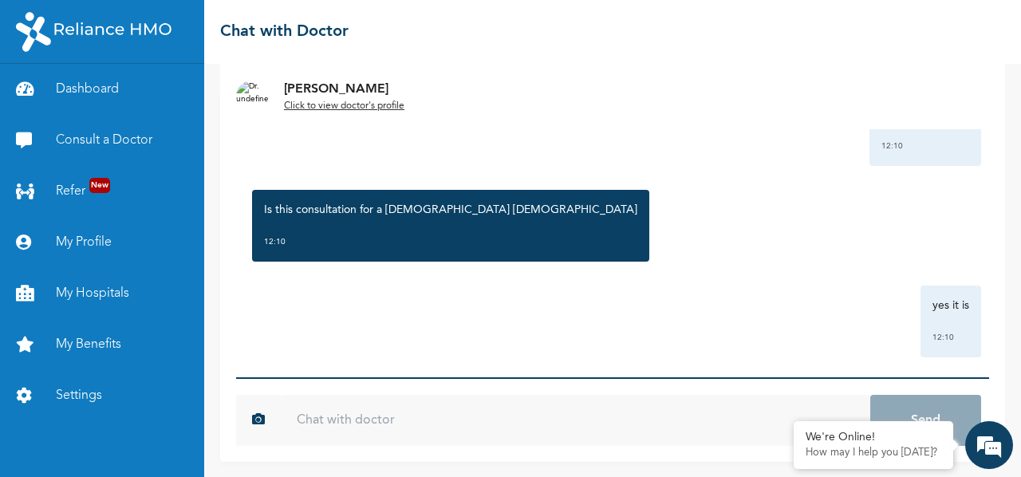
scroll to position [412, 0]
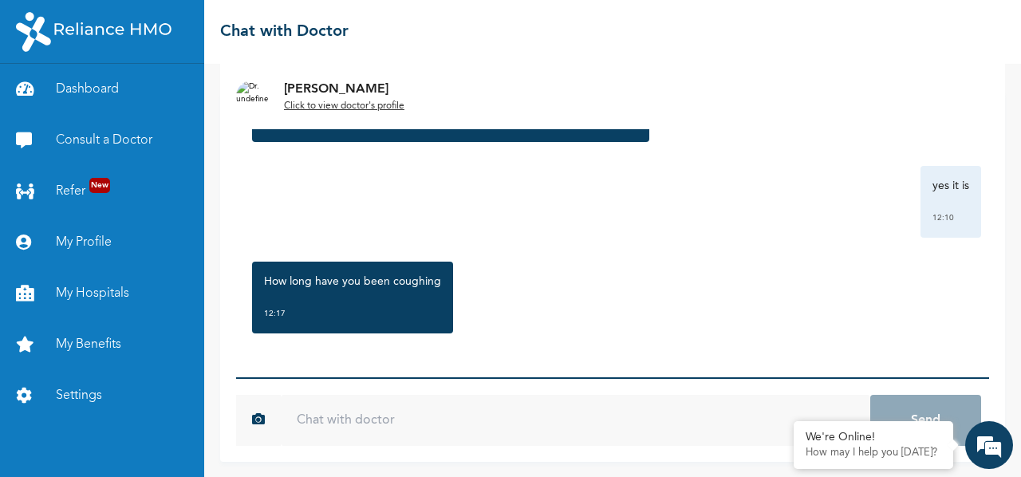
click at [397, 422] on input "text" at bounding box center [576, 420] width 590 height 51
type input "i"
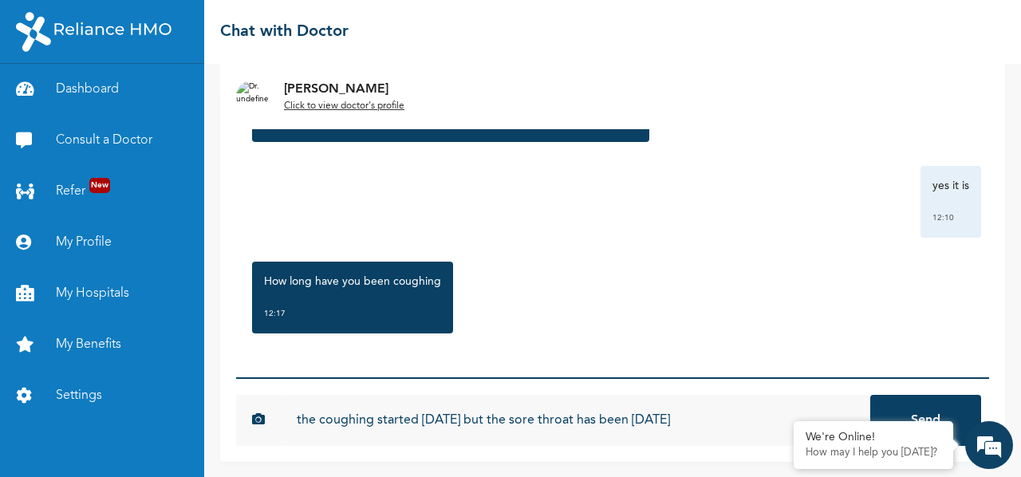
type input "the coughing started [DATE] but the sore throat has been [DATE]"
click at [870, 395] on button "Send" at bounding box center [925, 420] width 111 height 51
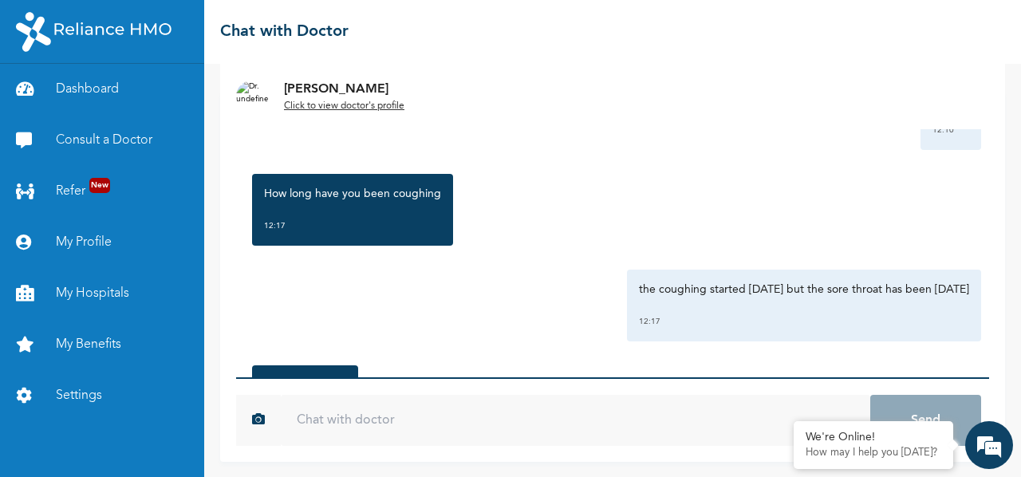
scroll to position [708, 0]
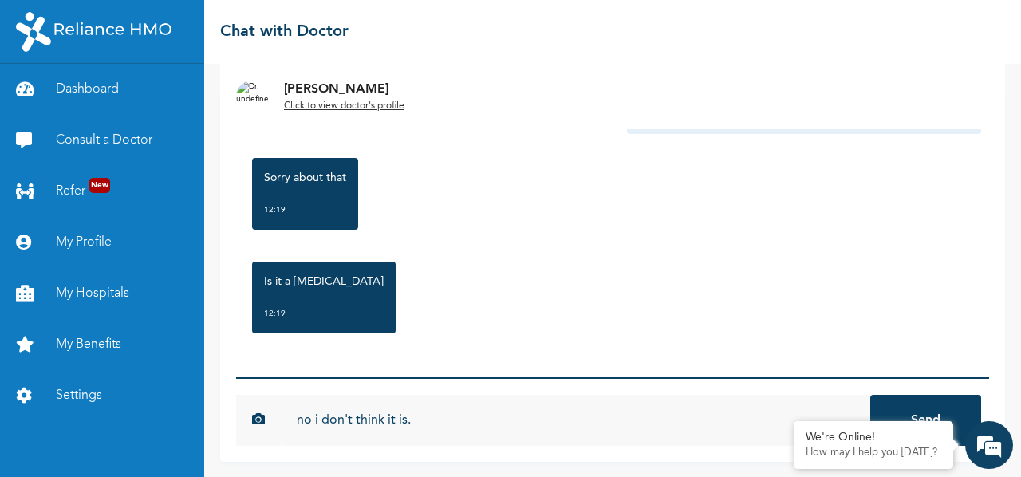
type input "no i don't think it is."
click at [870, 395] on button "Send" at bounding box center [925, 420] width 111 height 51
type input "i feel [MEDICAL_DATA] in my throat"
click at [870, 395] on button "Send" at bounding box center [925, 420] width 111 height 51
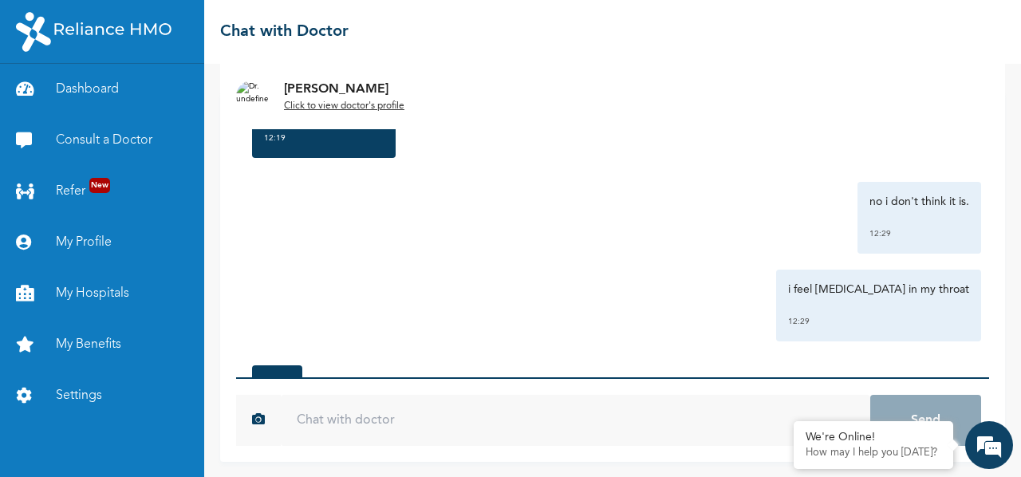
scroll to position [987, 0]
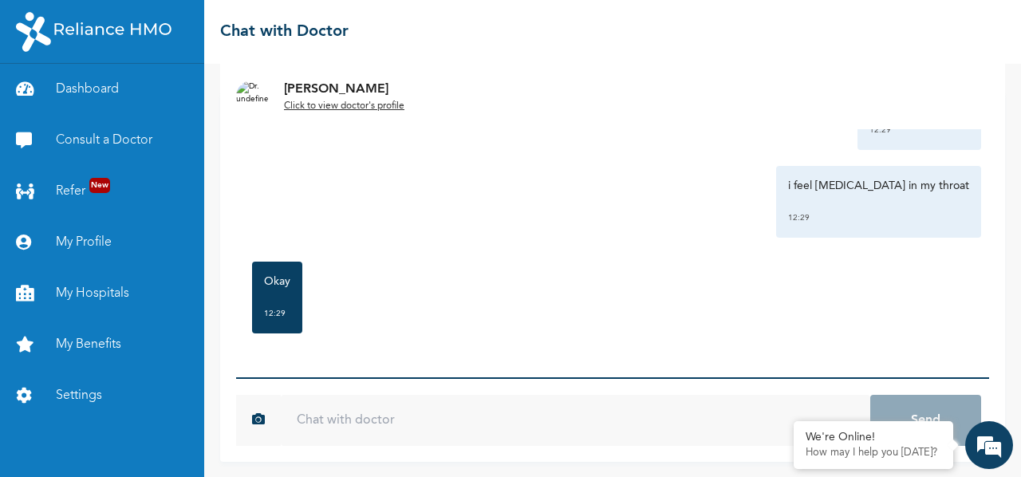
click at [456, 414] on input "text" at bounding box center [576, 420] width 590 height 51
click at [795, 422] on em at bounding box center [794, 423] width 16 height 16
click at [753, 417] on input "text" at bounding box center [576, 420] width 590 height 51
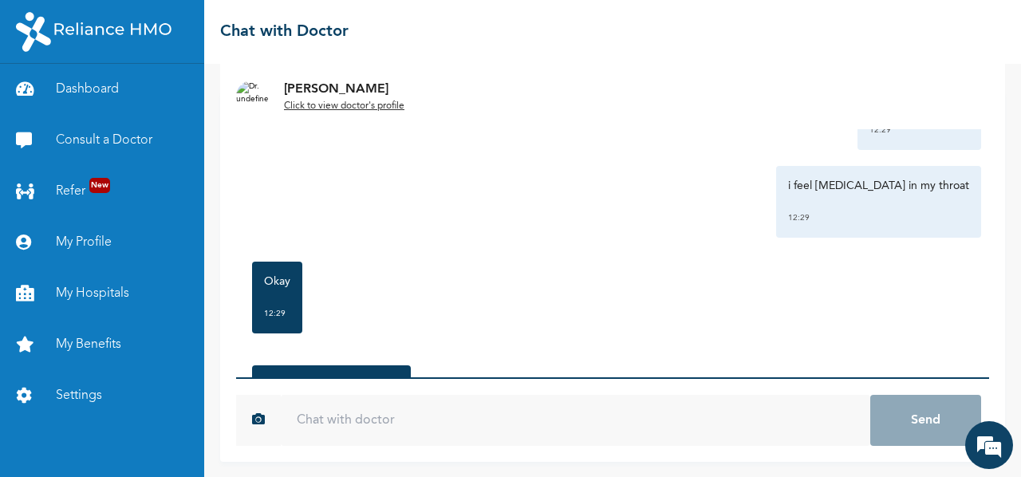
scroll to position [1091, 0]
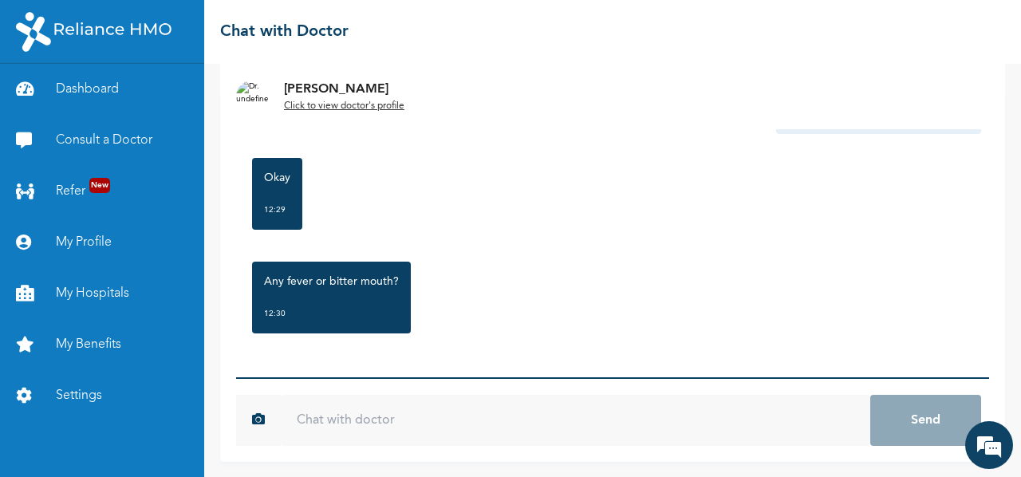
click at [441, 424] on input "text" at bounding box center [576, 420] width 590 height 51
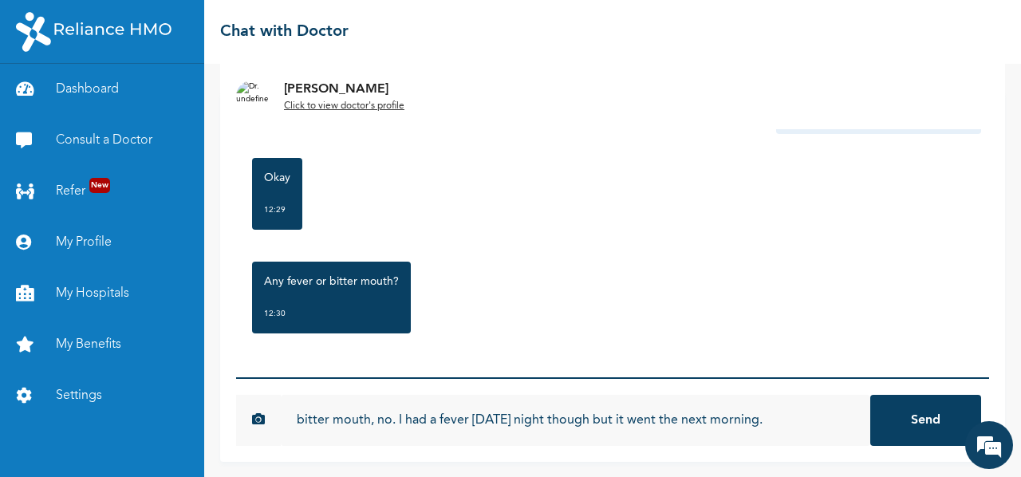
type input "bitter mouth, no. I had a fever [DATE] night though but it went the next mornin…"
click at [870, 395] on button "Send" at bounding box center [925, 420] width 111 height 51
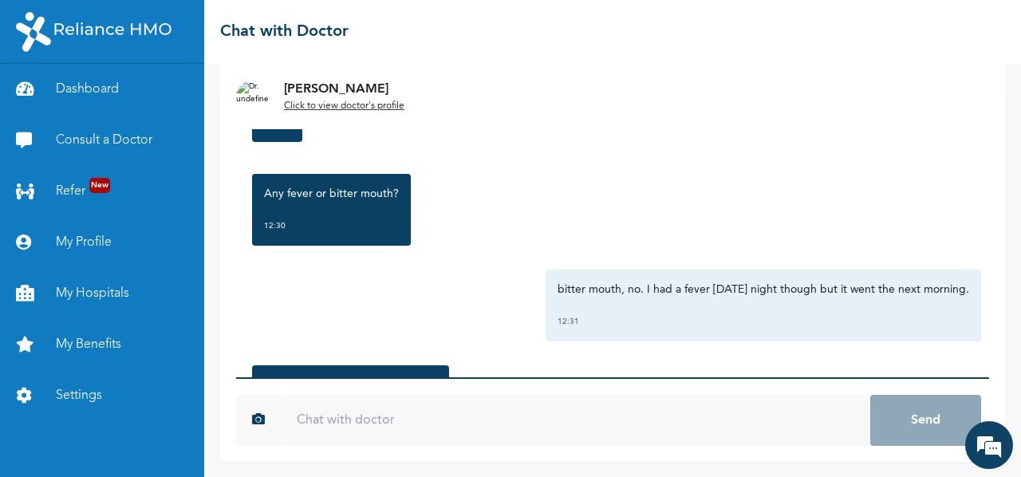
scroll to position [1386, 0]
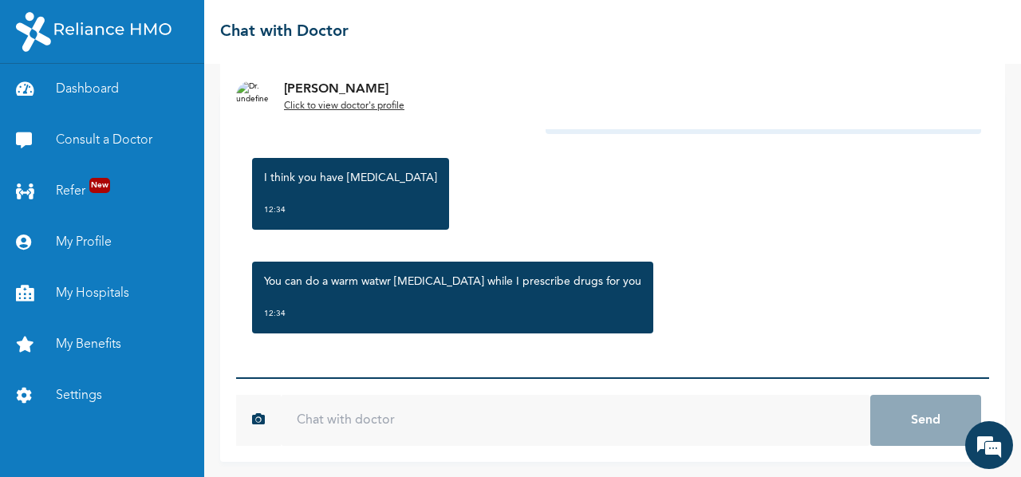
click at [489, 419] on input "text" at bounding box center [576, 420] width 590 height 51
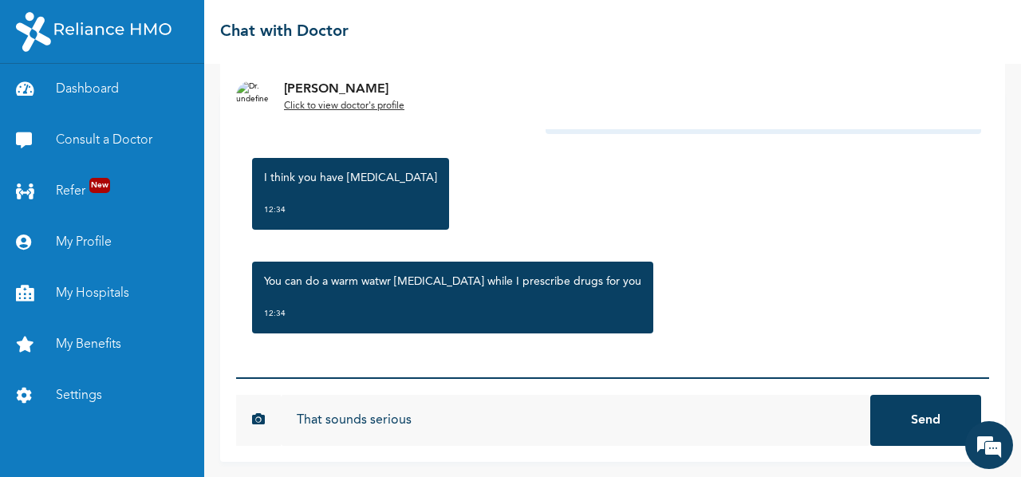
type input "That sounds serious"
click at [870, 395] on button "Send" at bounding box center [925, 420] width 111 height 51
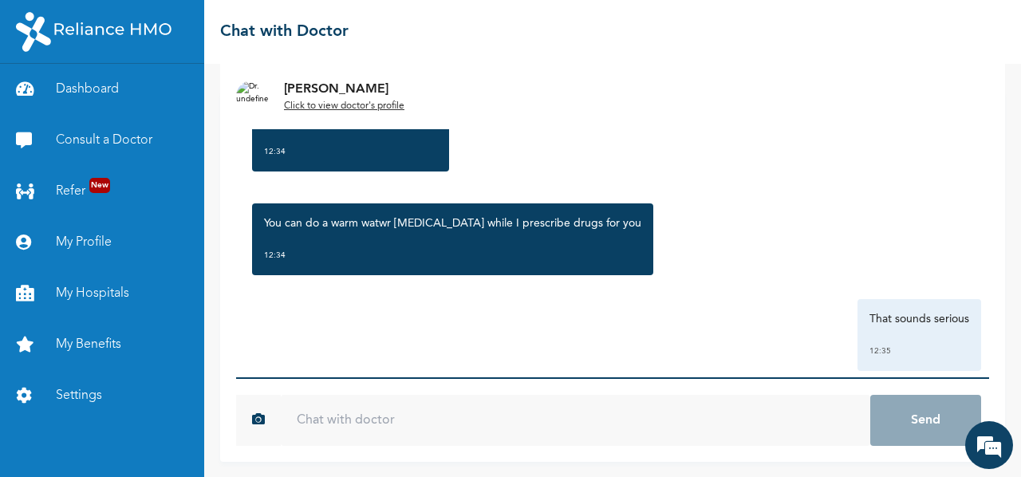
scroll to position [1473, 0]
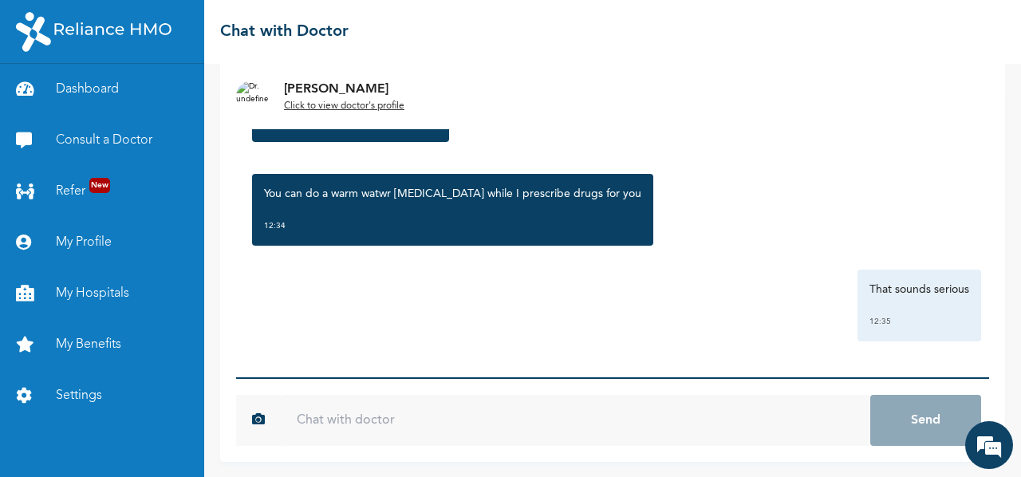
click at [613, 428] on input "text" at bounding box center [576, 420] width 590 height 51
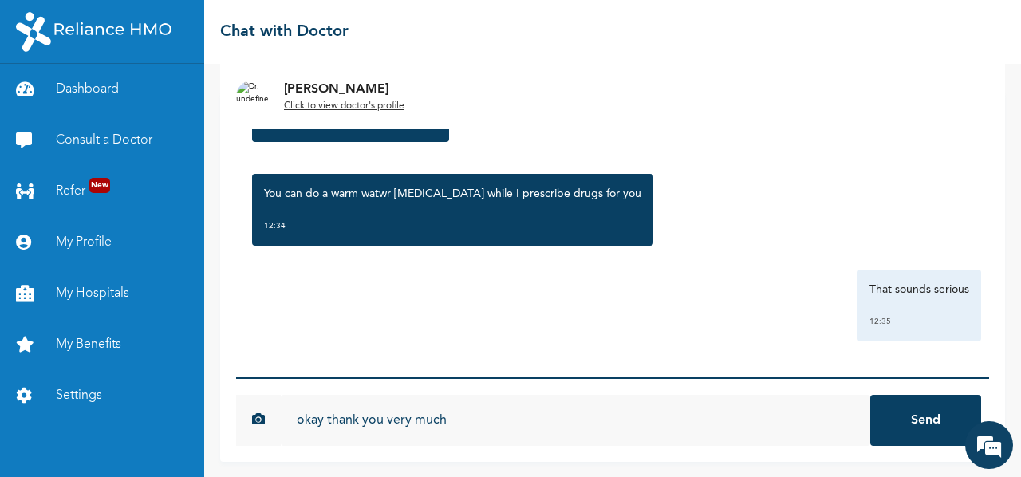
type input "okay thank you very much"
click at [870, 395] on button "Send" at bounding box center [925, 420] width 111 height 51
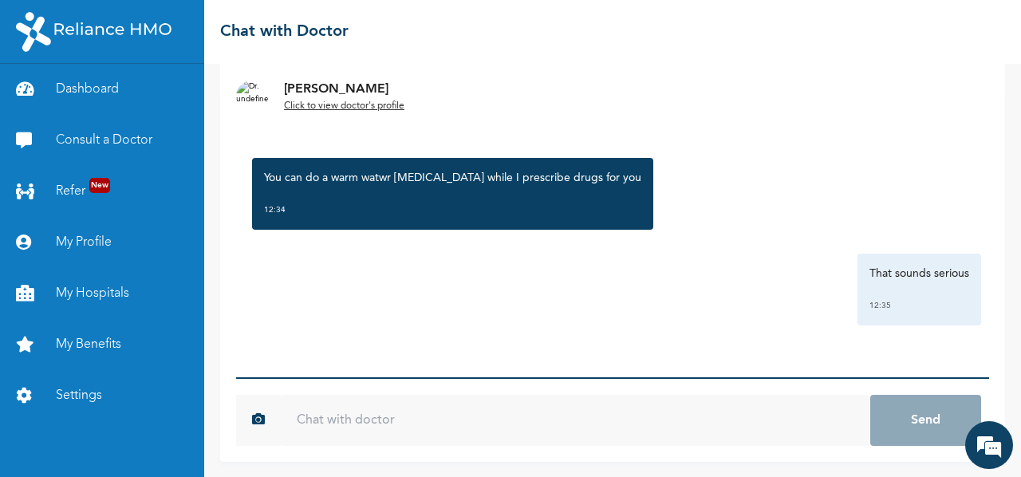
scroll to position [144, 0]
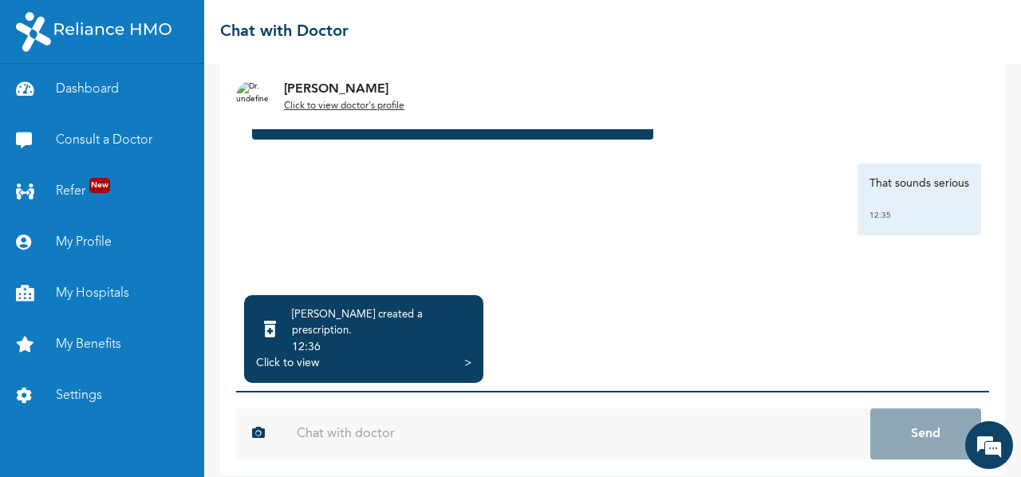
click at [329, 355] on div "Click to view >" at bounding box center [363, 363] width 215 height 16
click at [466, 355] on div ">" at bounding box center [467, 363] width 7 height 16
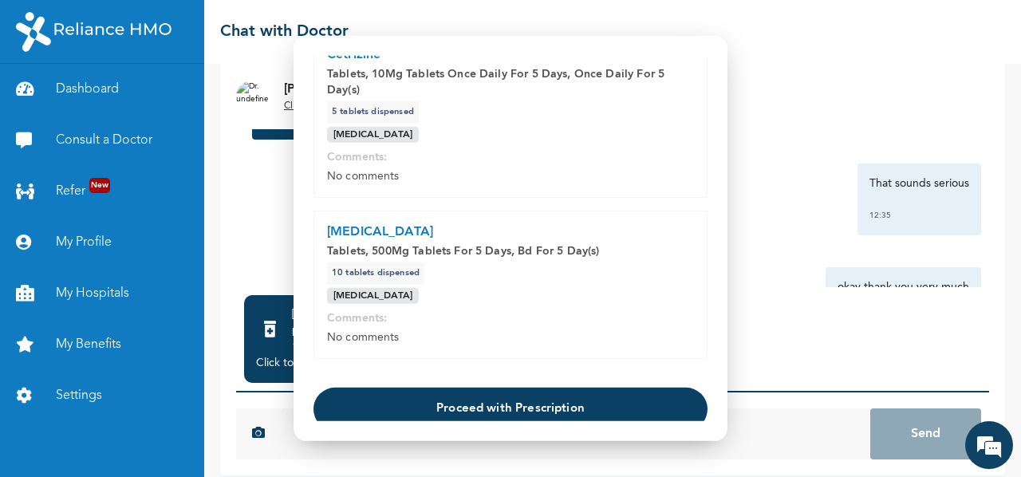
scroll to position [628, 0]
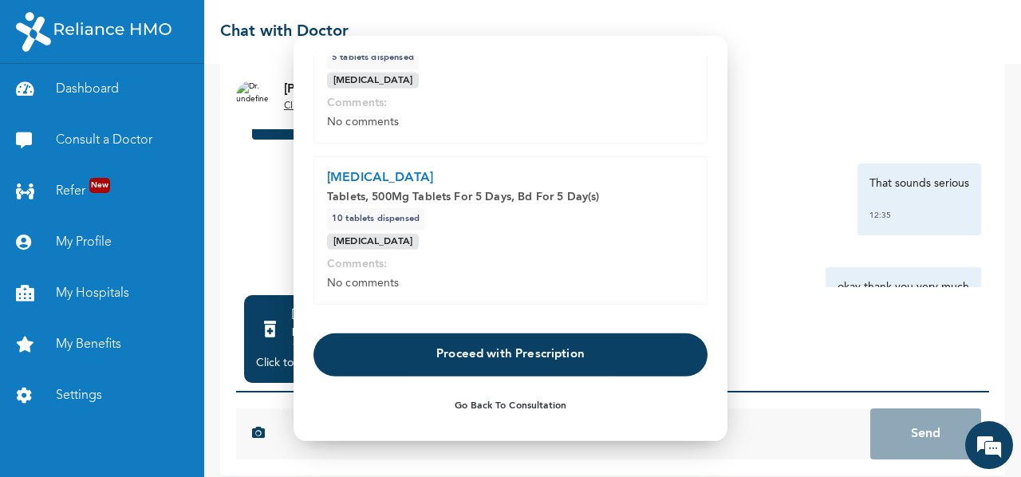
click at [520, 355] on button "Proceed with Prescription" at bounding box center [511, 354] width 394 height 43
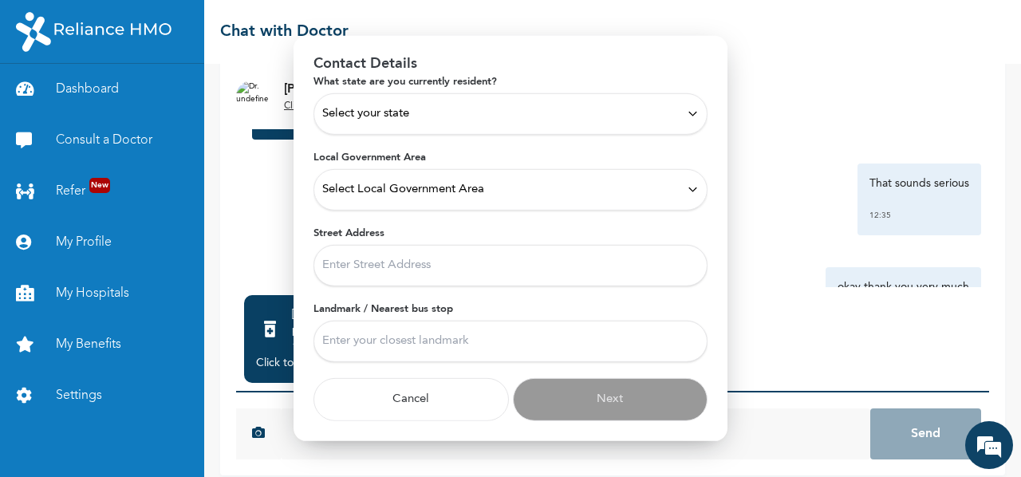
scroll to position [67, 0]
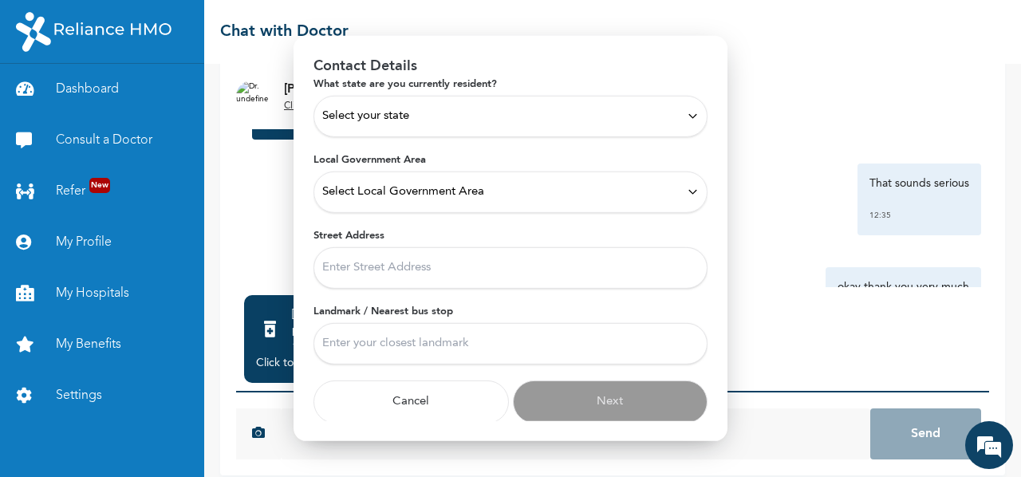
click at [479, 118] on div "Select your state" at bounding box center [510, 116] width 377 height 18
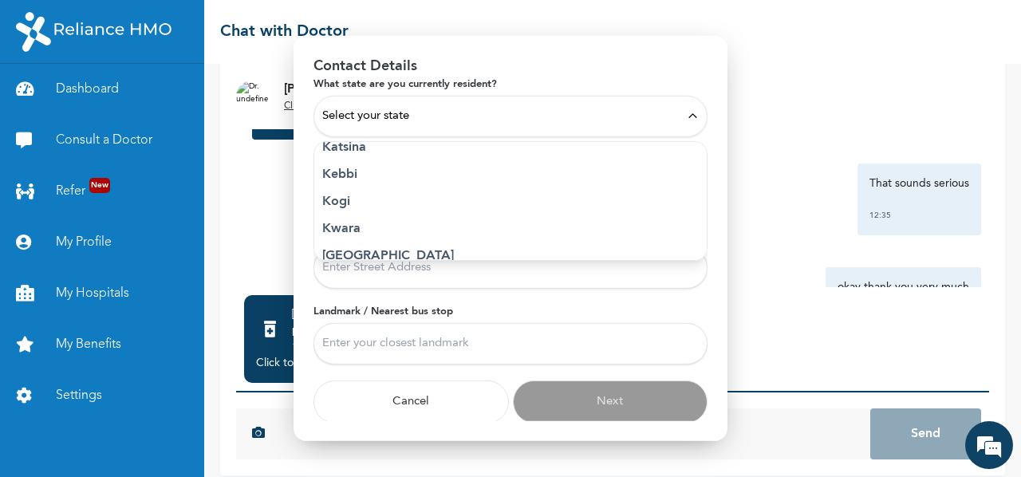
scroll to position [582, 0]
click at [372, 227] on p "[GEOGRAPHIC_DATA]" at bounding box center [510, 231] width 377 height 19
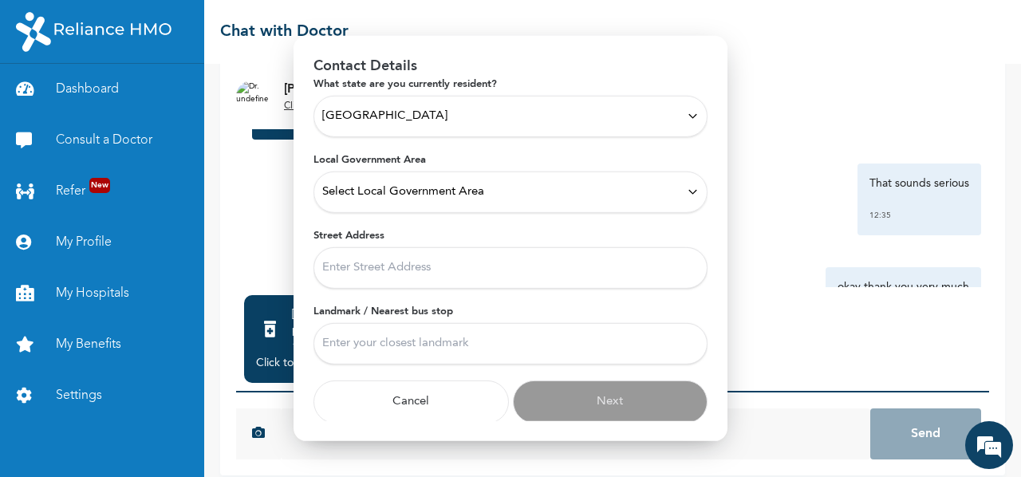
click at [369, 181] on div "Select Local Government Area" at bounding box center [511, 191] width 394 height 41
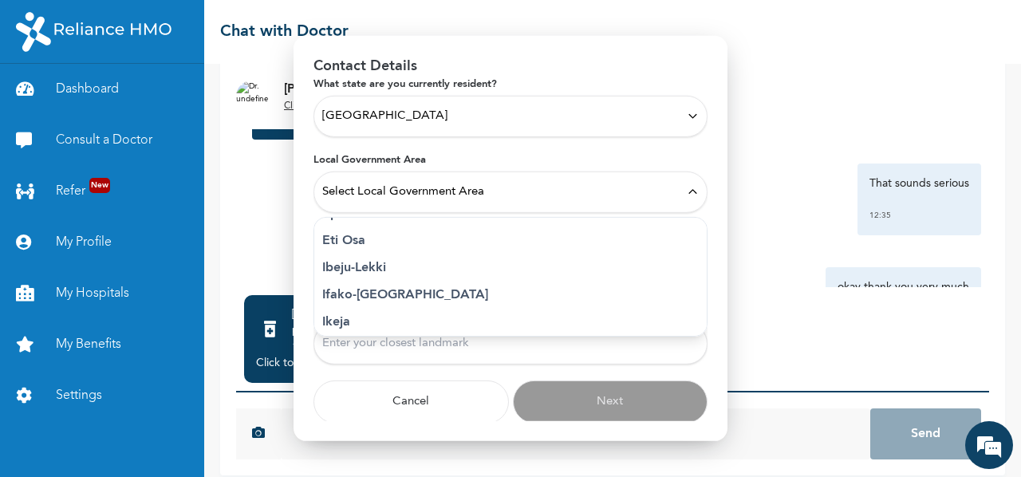
scroll to position [225, 0]
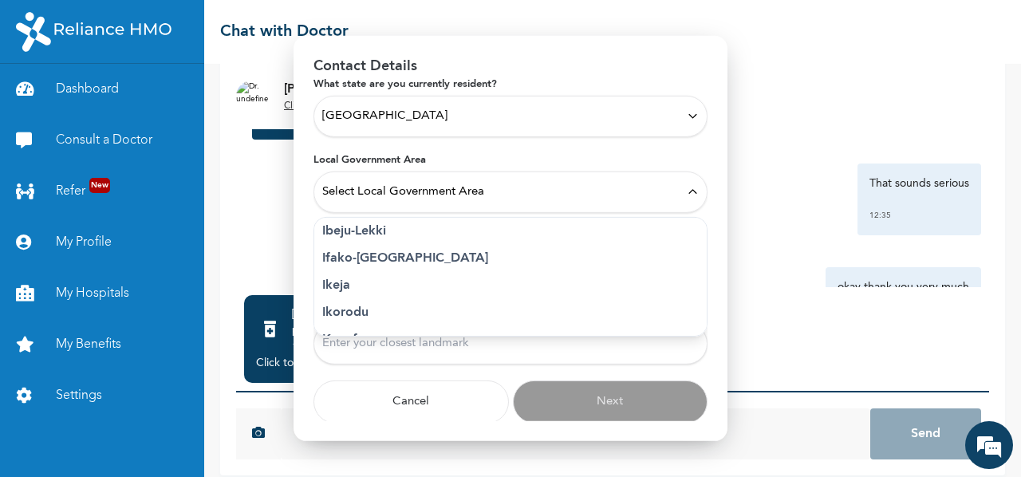
click at [332, 286] on p "Ikeja" at bounding box center [510, 284] width 377 height 19
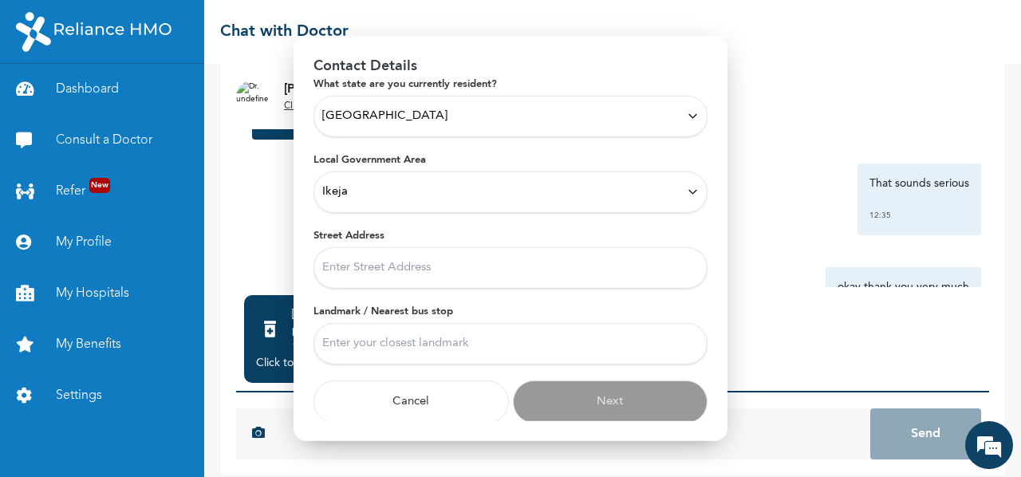
click at [370, 272] on input "Street Address" at bounding box center [511, 267] width 394 height 41
type input "21b Ogunmodede Street, Allen, Ikeja"
click at [435, 325] on input "Landmark / Nearest bus stop" at bounding box center [511, 342] width 394 height 41
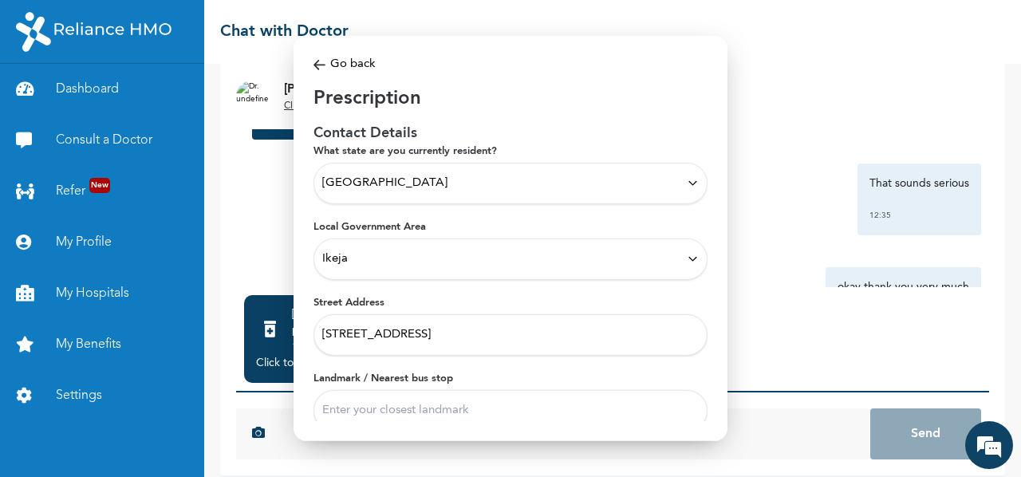
scroll to position [67, 0]
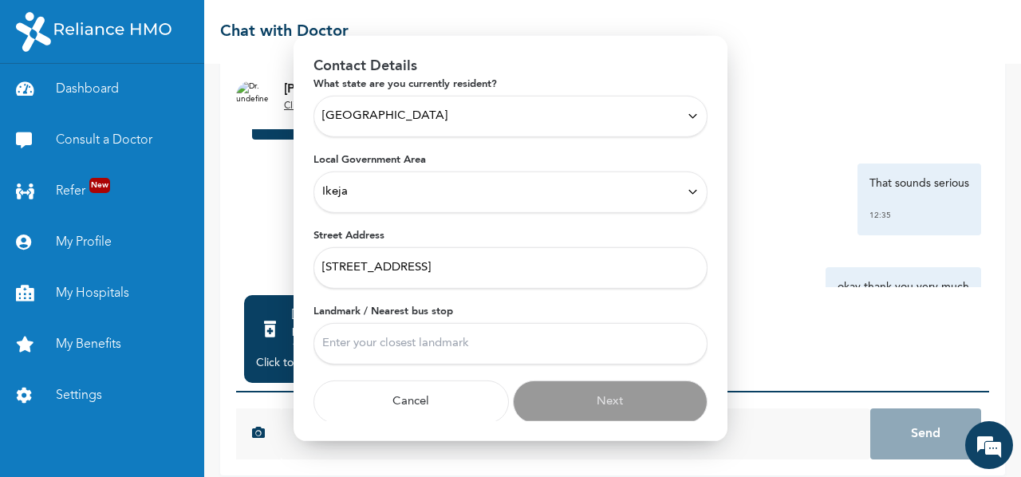
click at [428, 343] on input "Landmark / Nearest bus stop" at bounding box center [511, 342] width 394 height 41
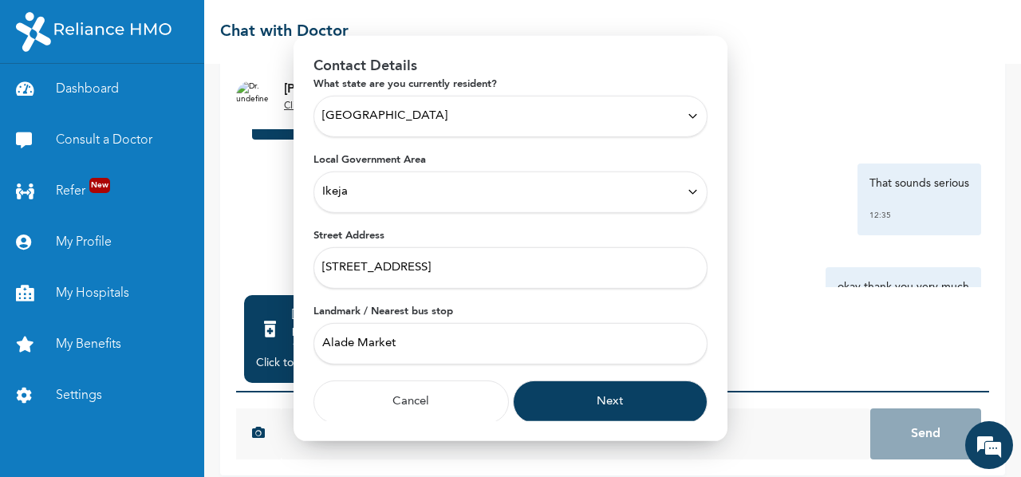
type input "Alade Market"
click at [542, 406] on button "Next" at bounding box center [610, 401] width 195 height 43
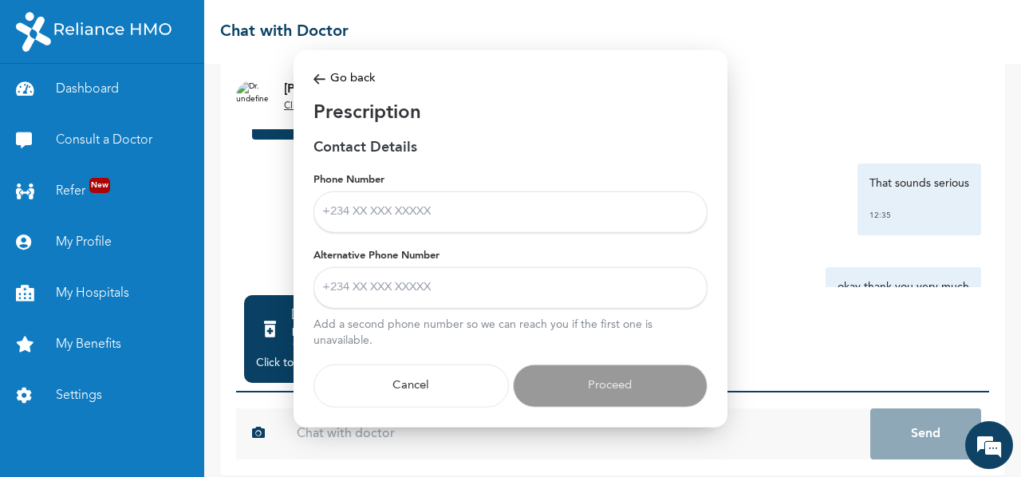
click at [475, 222] on input "Phone Number" at bounding box center [511, 211] width 394 height 41
type input "09038637153"
click at [464, 288] on input "Alternative Phone Number" at bounding box center [511, 286] width 394 height 41
type input "09063673114"
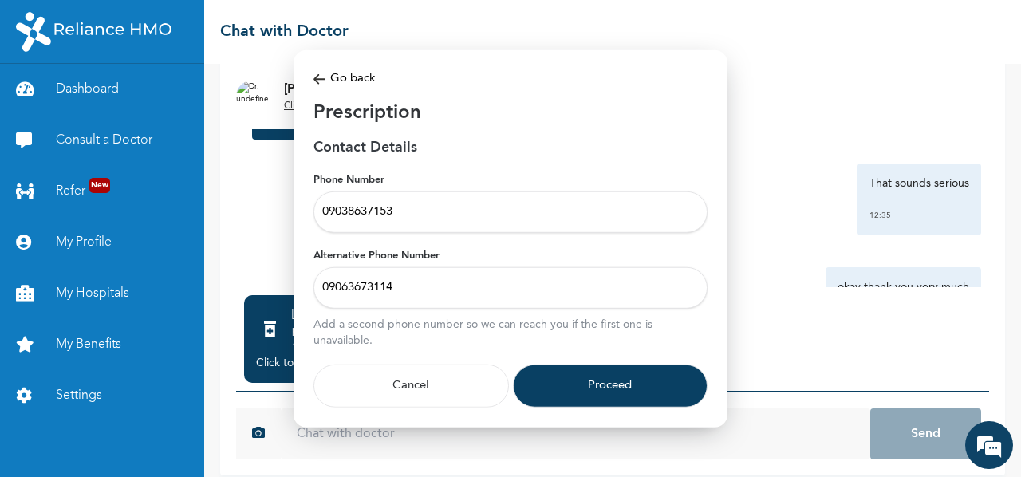
click at [594, 387] on button "Proceed" at bounding box center [610, 385] width 195 height 43
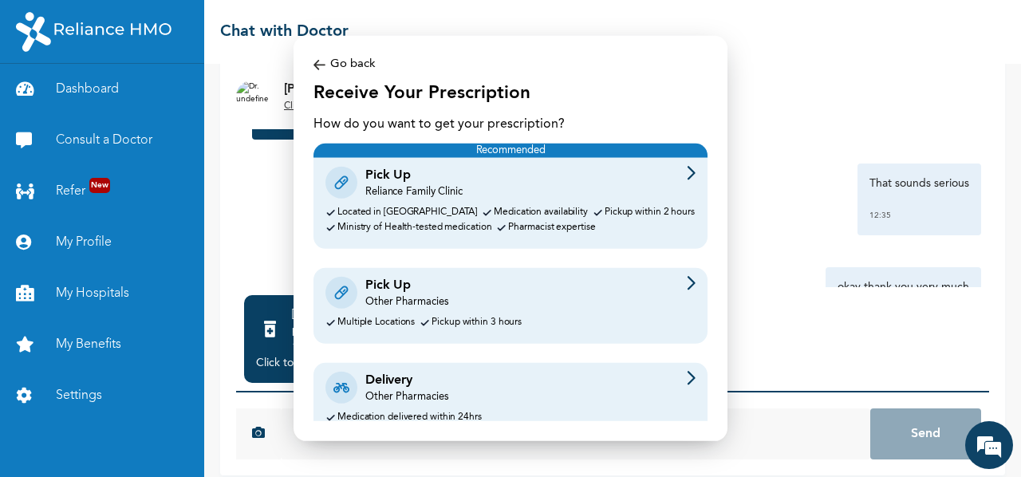
scroll to position [57, 0]
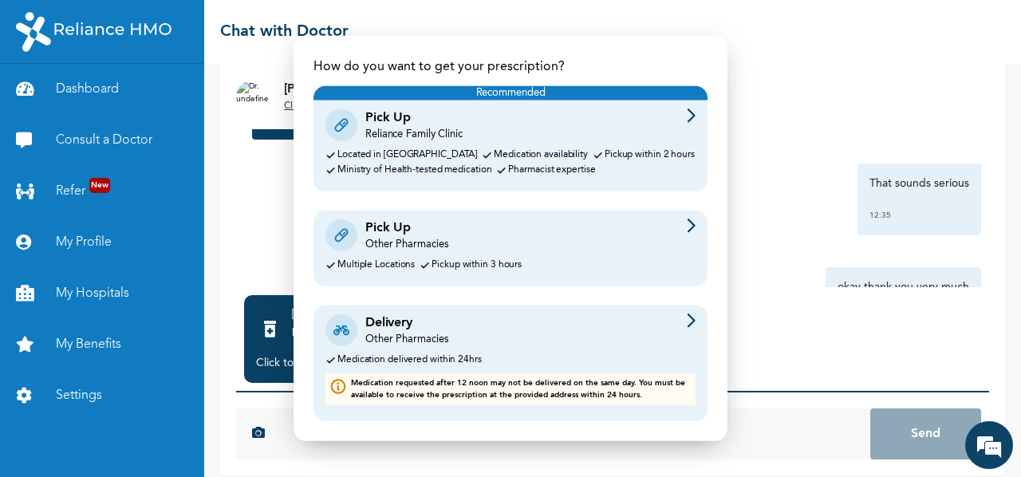
click at [643, 234] on div "Pick Up Other Pharmacies" at bounding box center [510, 236] width 370 height 34
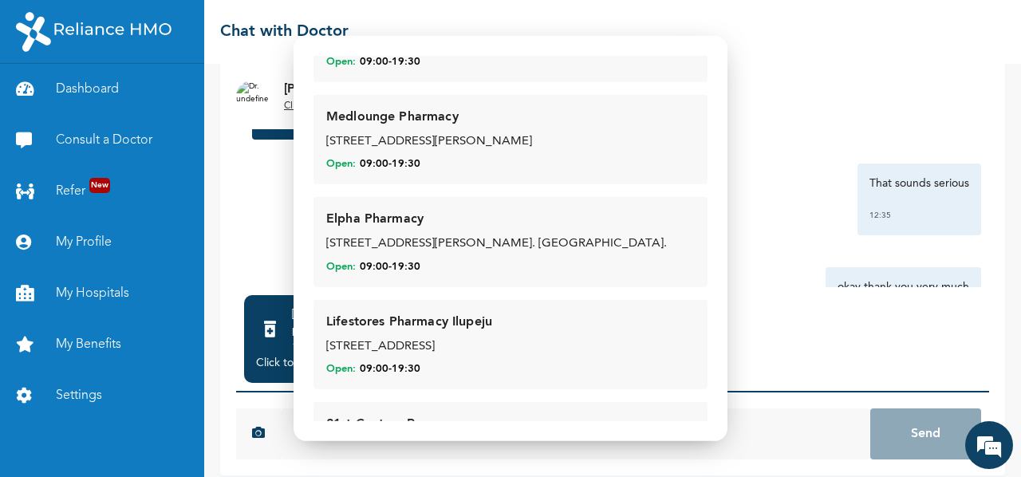
scroll to position [346, 0]
click at [388, 218] on div "Elpha Pharmacy" at bounding box center [374, 218] width 97 height 19
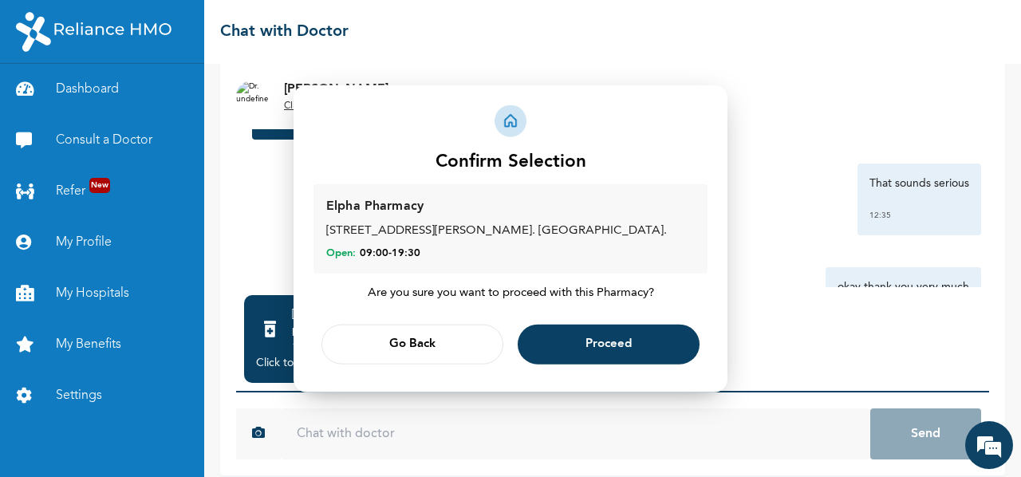
scroll to position [0, 0]
click at [637, 349] on button "Proceed" at bounding box center [609, 344] width 182 height 40
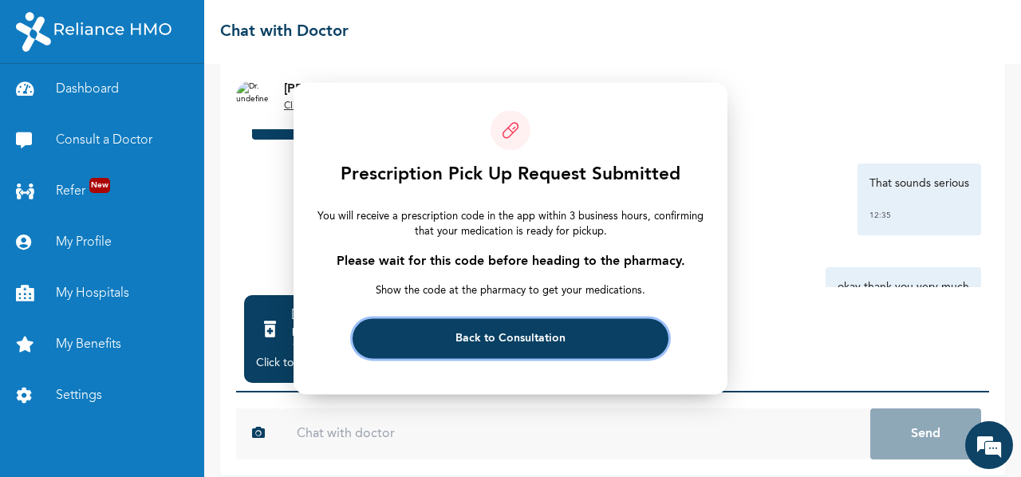
click at [556, 337] on span "Back to Consultation" at bounding box center [511, 338] width 110 height 10
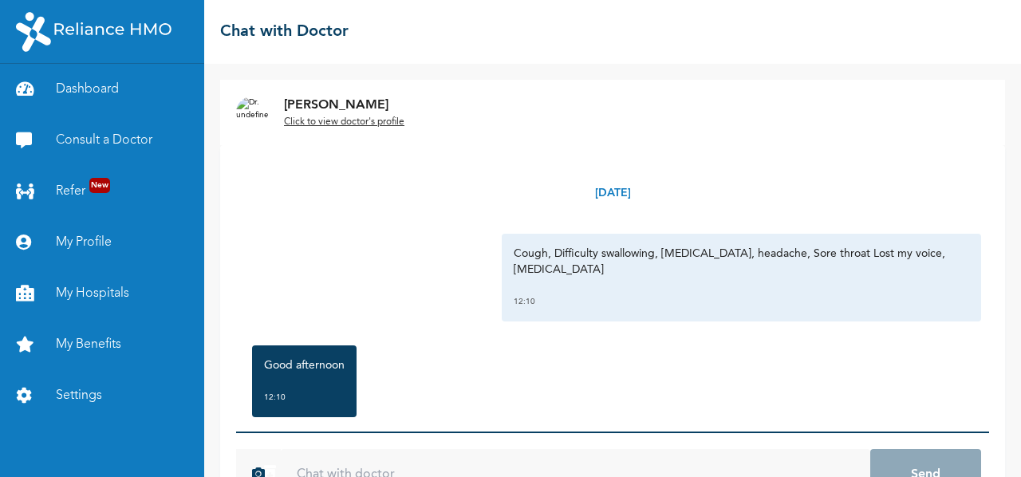
scroll to position [1681, 0]
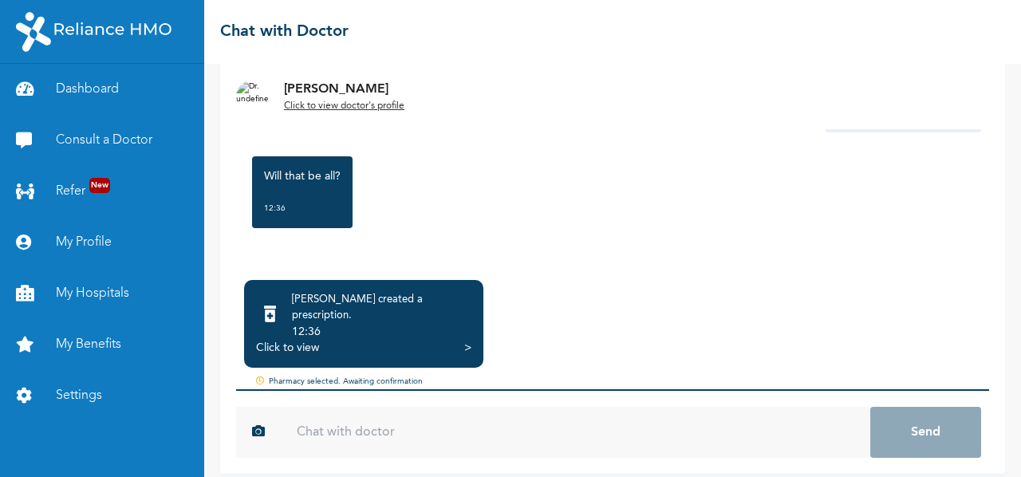
click at [450, 412] on input "text" at bounding box center [576, 432] width 590 height 51
type input "y"
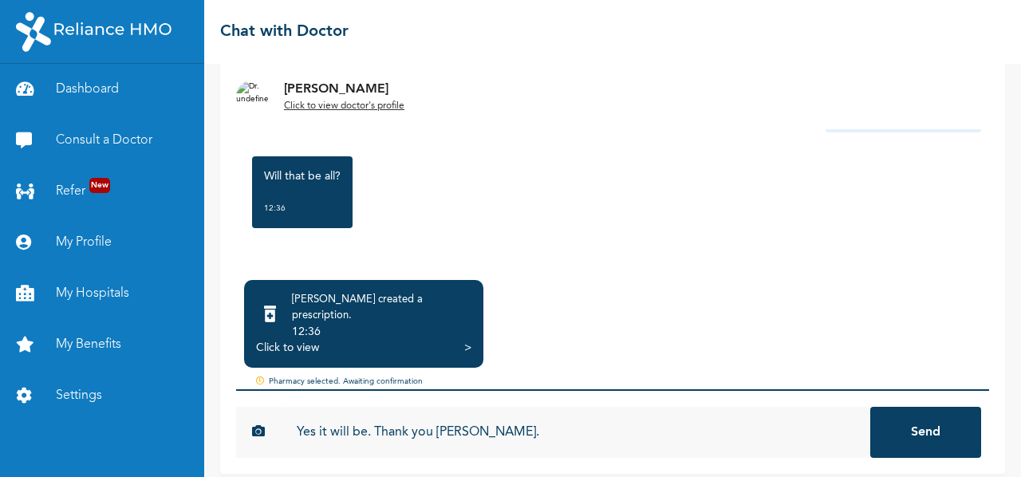
type input "Yes it will be. Thank you [PERSON_NAME]."
click at [870, 407] on button "Send" at bounding box center [925, 432] width 111 height 51
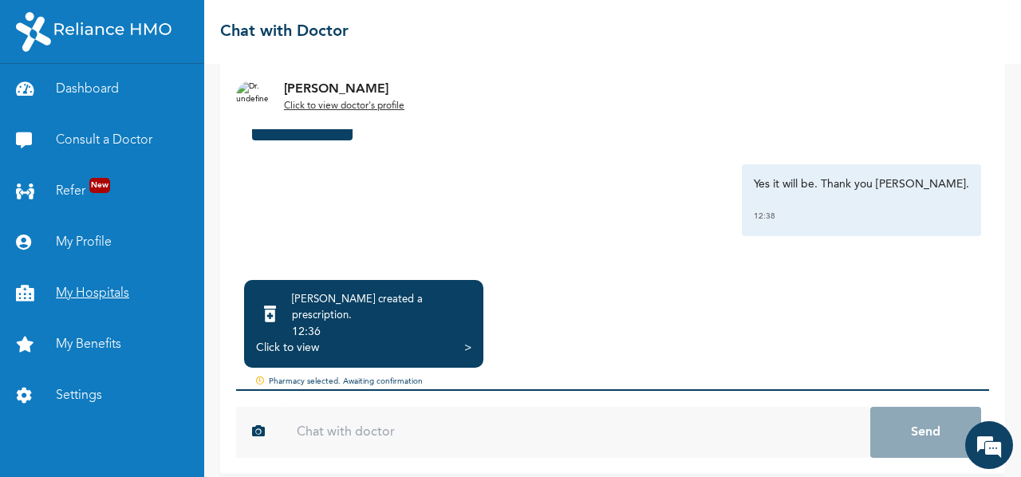
click at [75, 295] on link "My Hospitals" at bounding box center [102, 293] width 204 height 51
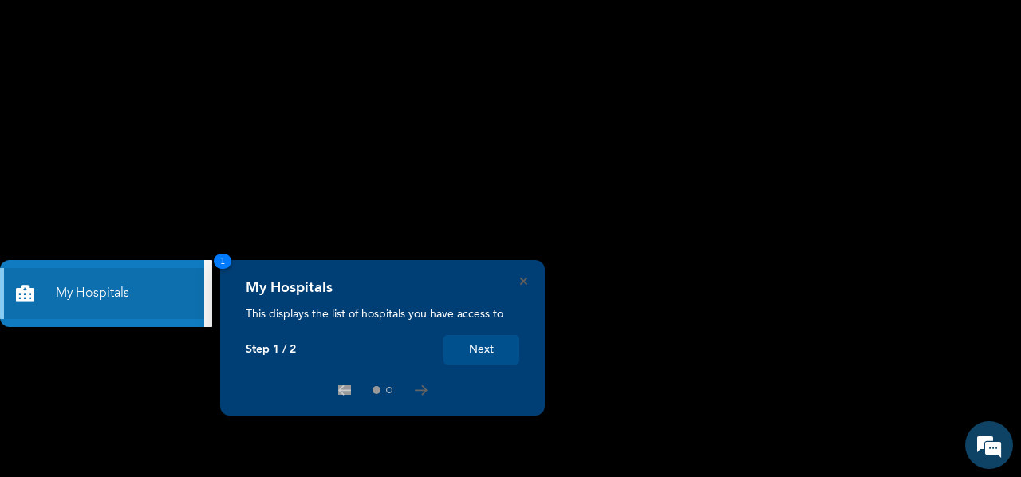
click at [472, 356] on button "Next" at bounding box center [482, 350] width 76 height 30
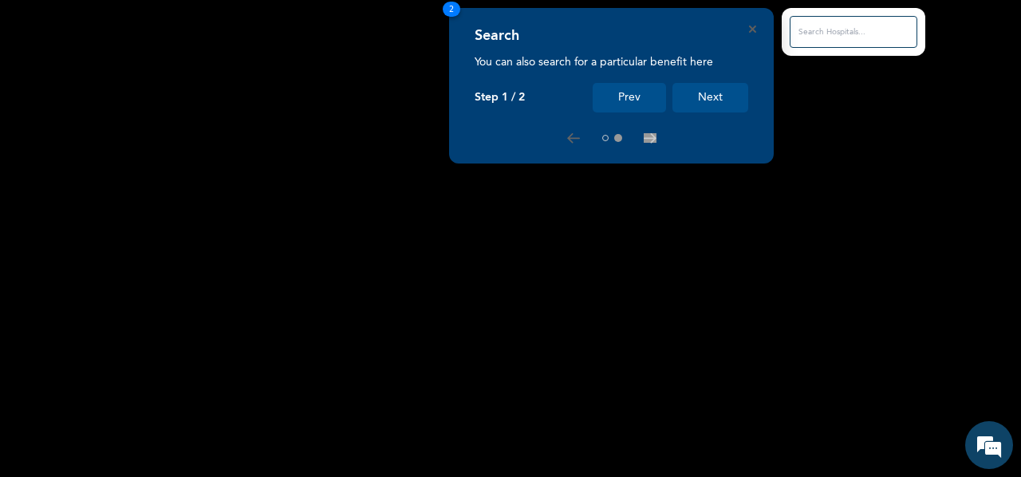
click at [720, 87] on button "Next" at bounding box center [711, 98] width 76 height 30
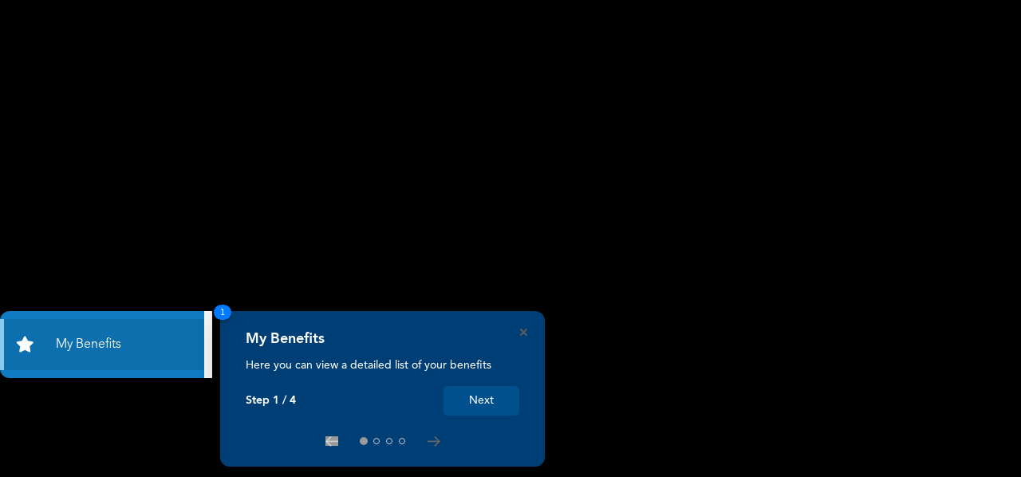
click at [500, 402] on button "Next" at bounding box center [482, 401] width 76 height 30
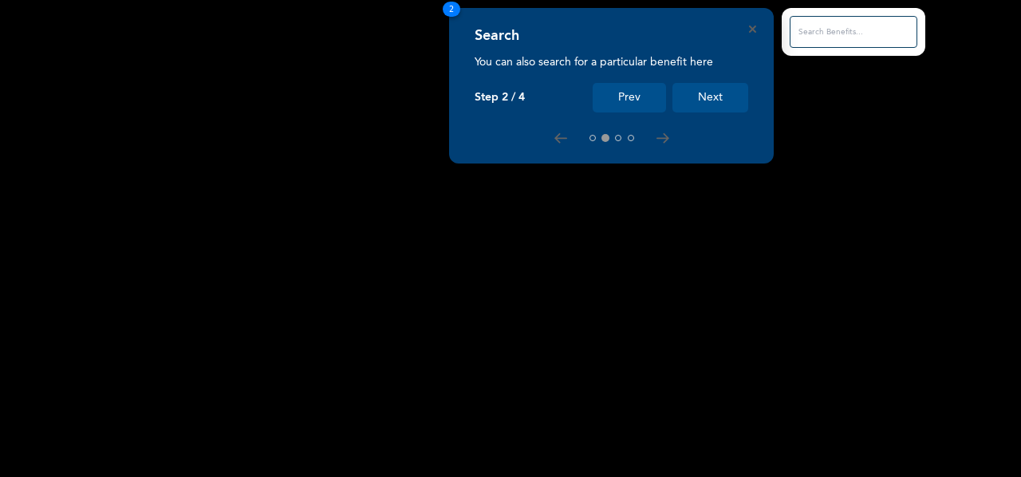
click at [735, 103] on button "Next" at bounding box center [711, 98] width 76 height 30
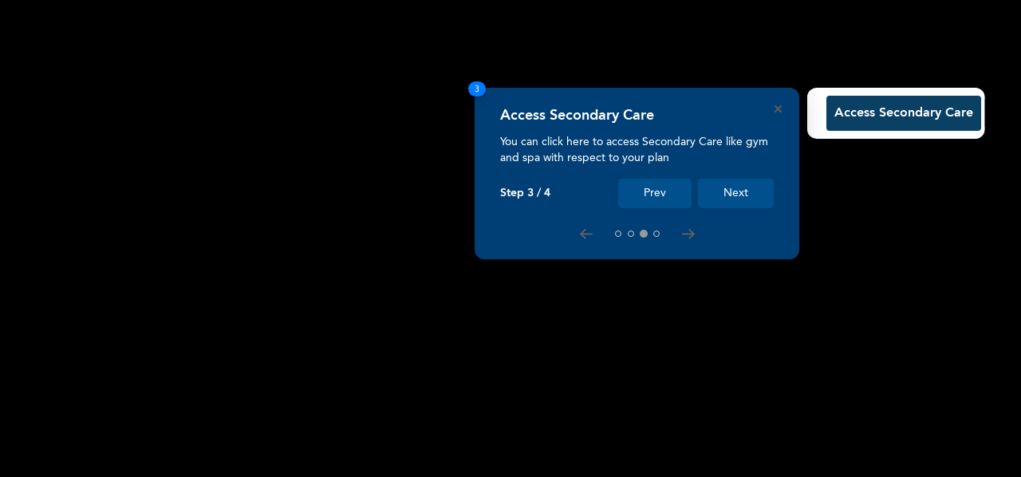
click at [766, 191] on button "Next" at bounding box center [736, 194] width 76 height 30
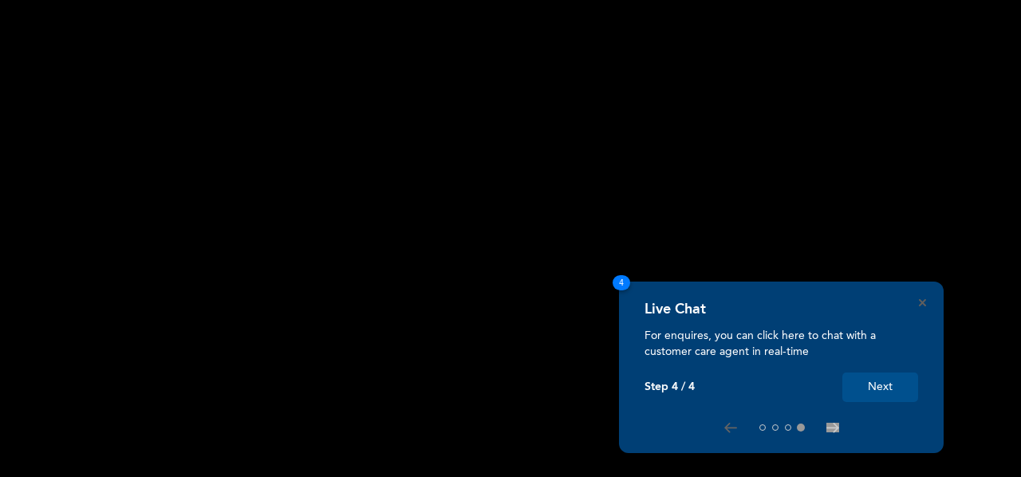
click at [872, 377] on button "Next" at bounding box center [880, 388] width 76 height 30
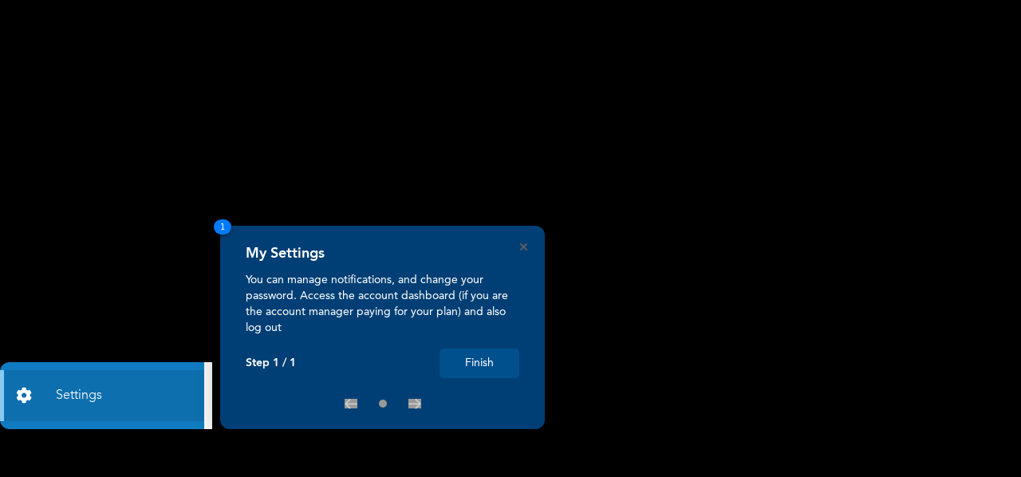
click at [474, 361] on button "Finish" at bounding box center [480, 364] width 80 height 30
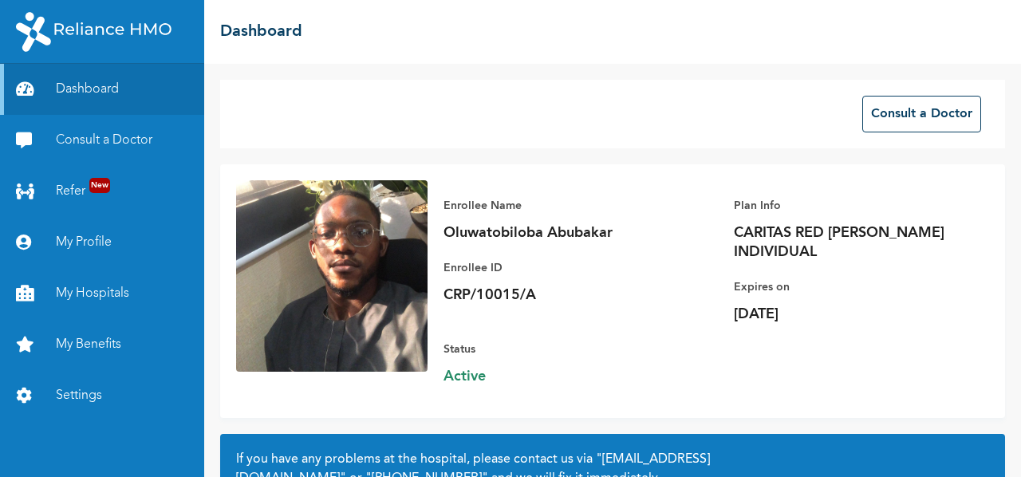
scroll to position [171, 0]
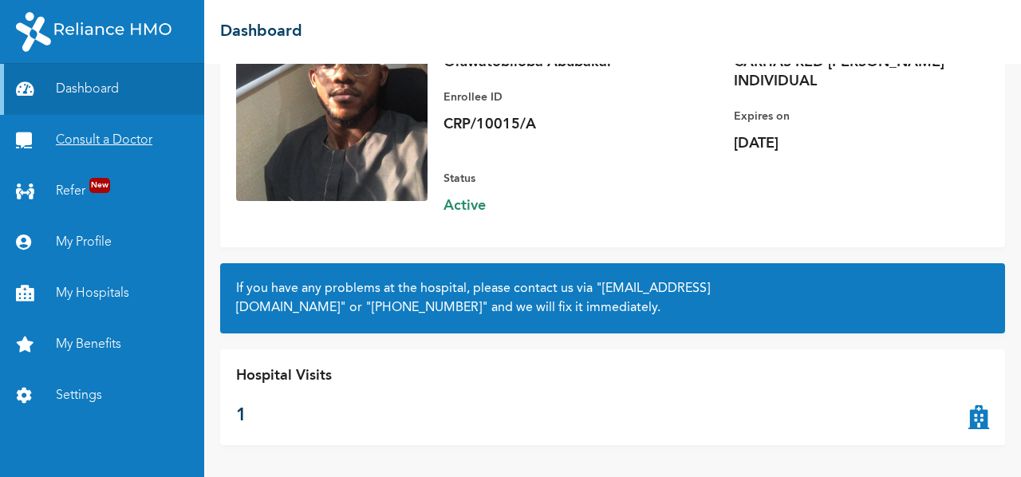
click at [120, 148] on link "Consult a Doctor" at bounding box center [102, 140] width 204 height 51
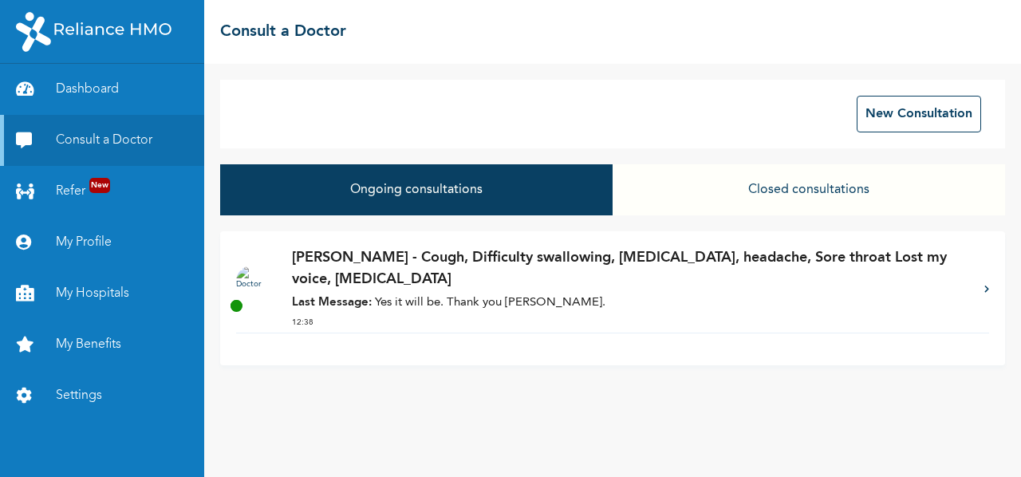
click at [641, 265] on p "[PERSON_NAME] - Cough, Difficulty swallowing, [MEDICAL_DATA], headache, Sore th…" at bounding box center [630, 268] width 676 height 43
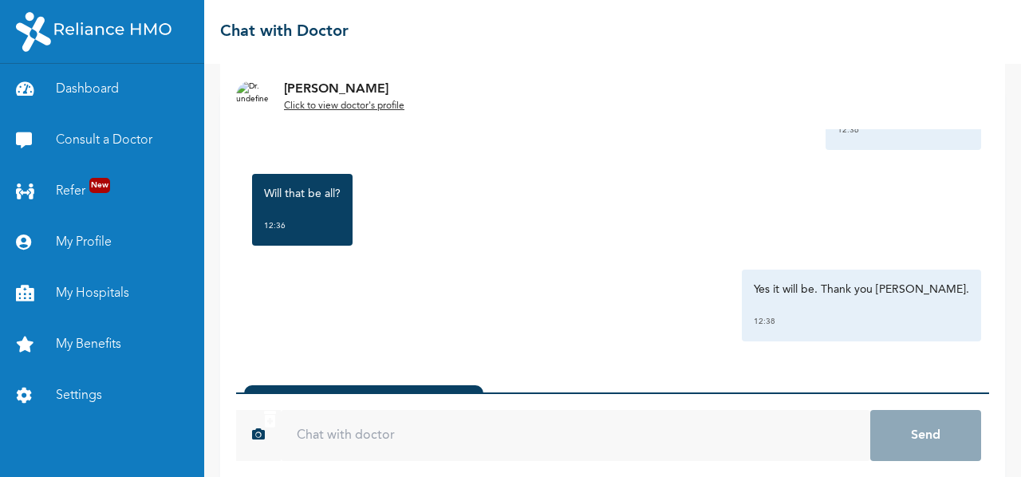
scroll to position [160, 0]
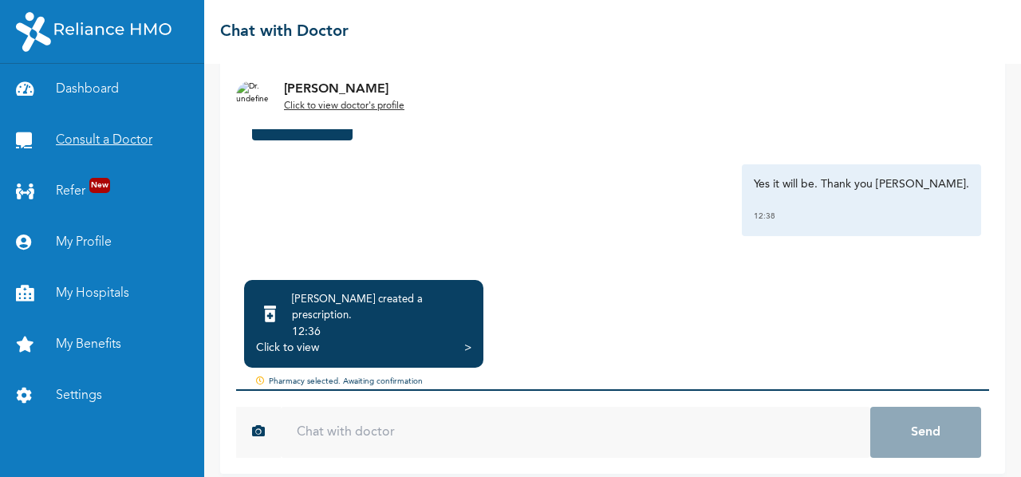
click at [93, 143] on link "Consult a Doctor" at bounding box center [102, 140] width 204 height 51
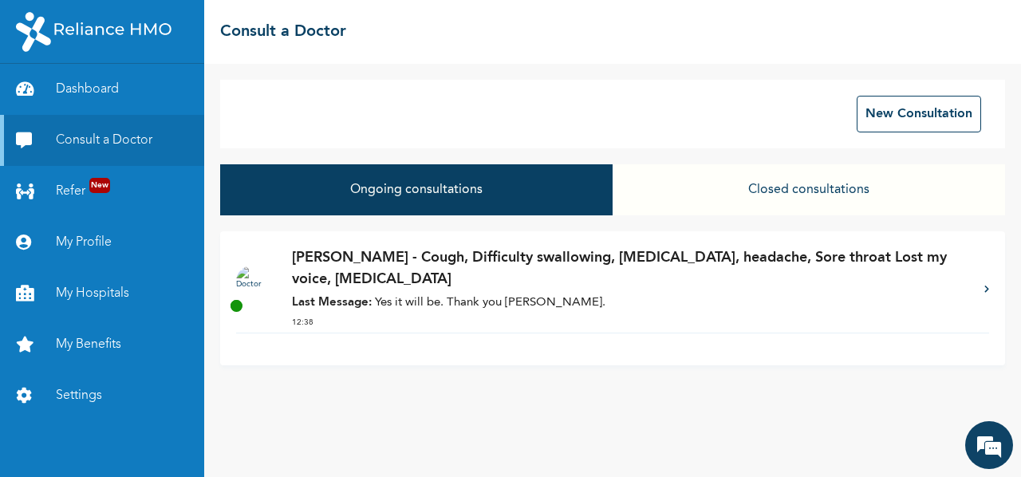
drag, startPoint x: 915, startPoint y: 270, endPoint x: 413, endPoint y: 412, distance: 521.5
click at [413, 412] on div "New Consultation Ongoing consultations Closed consultations [PERSON_NAME] - Cou…" at bounding box center [612, 270] width 817 height 413
click at [747, 186] on button "Closed consultations" at bounding box center [809, 189] width 392 height 51
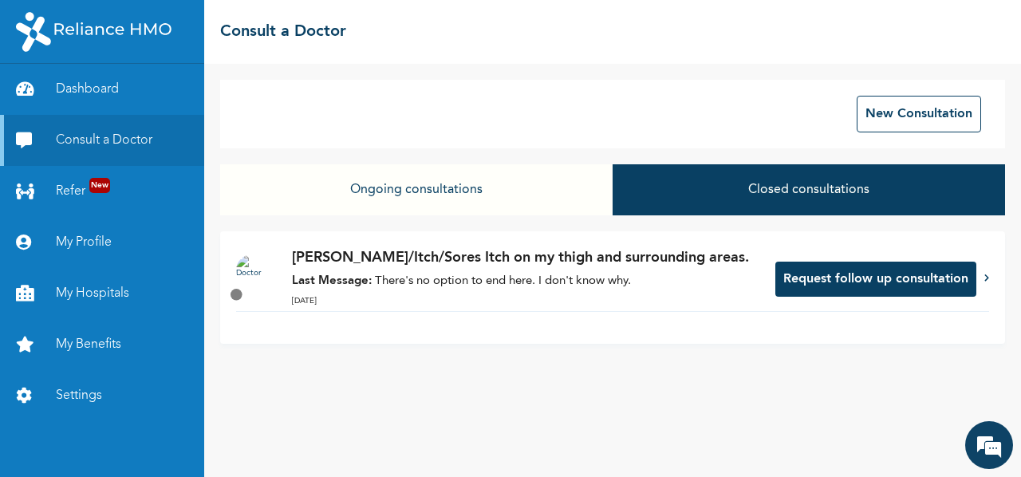
click at [511, 182] on button "Ongoing consultations" at bounding box center [416, 189] width 392 height 51
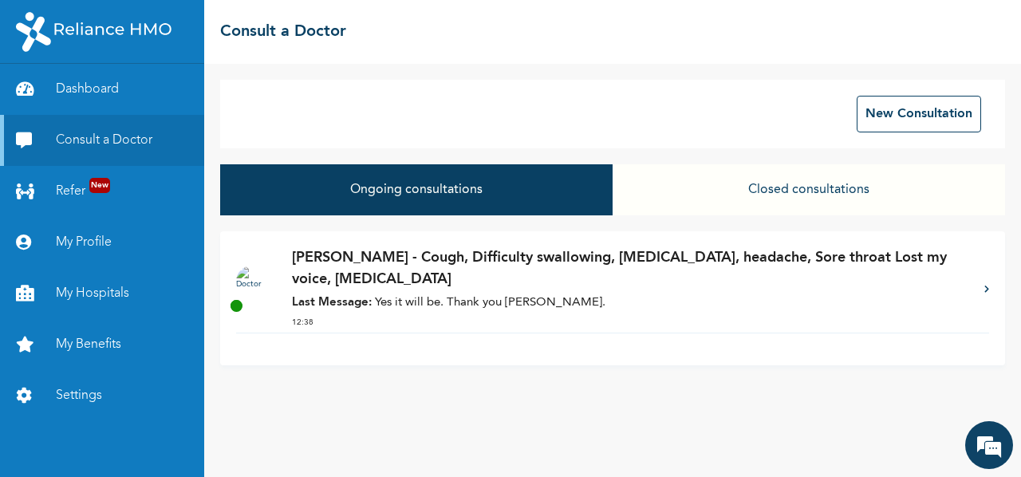
click at [984, 285] on icon at bounding box center [986, 289] width 5 height 8
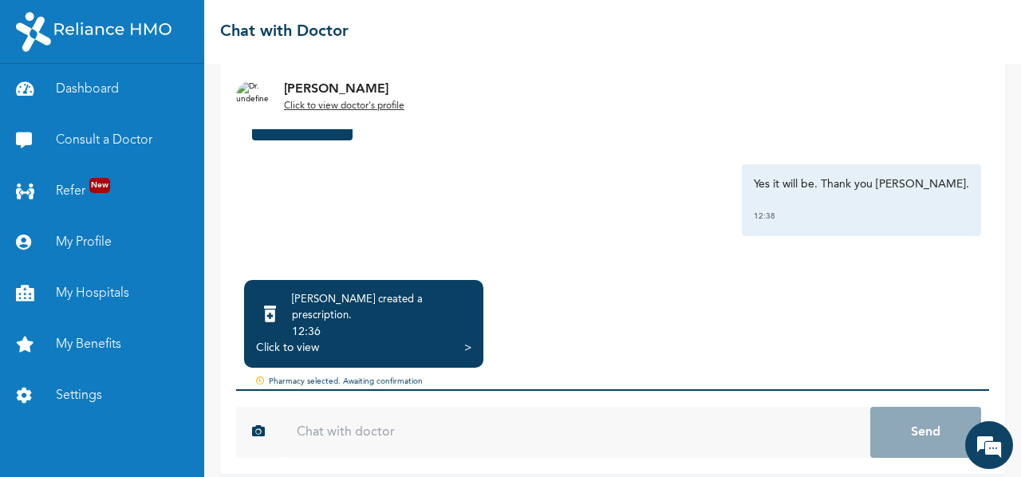
click at [370, 419] on input "text" at bounding box center [576, 432] width 590 height 51
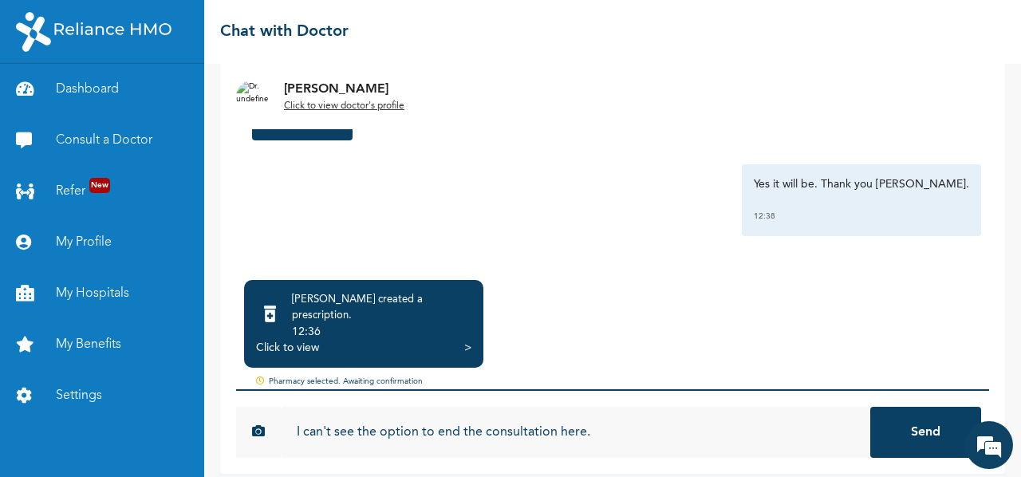
type input "I can't see the option to end the consultation here."
click at [870, 407] on button "Send" at bounding box center [925, 432] width 111 height 51
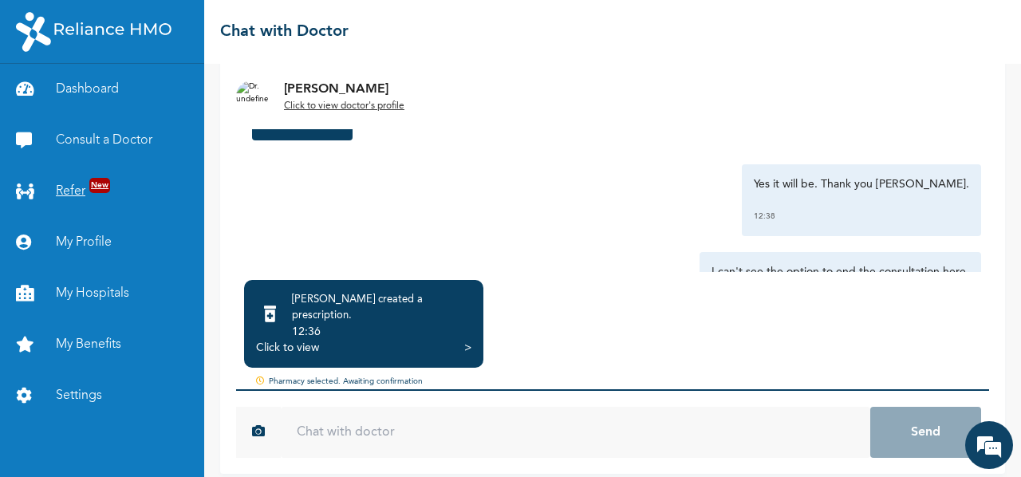
click at [86, 175] on link "Refer New" at bounding box center [102, 191] width 204 height 51
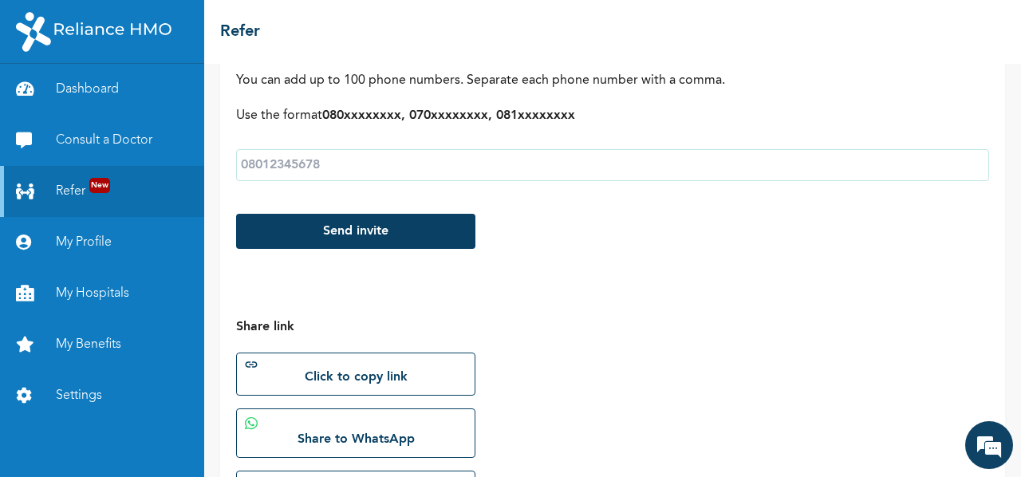
scroll to position [261, 0]
